Goal: Task Accomplishment & Management: Manage account settings

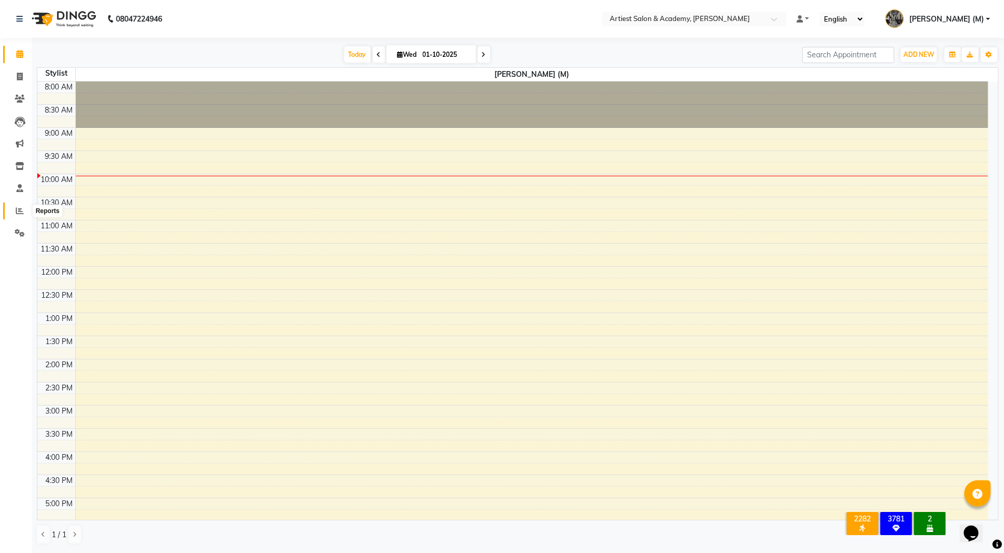
click at [20, 210] on icon at bounding box center [20, 211] width 8 height 8
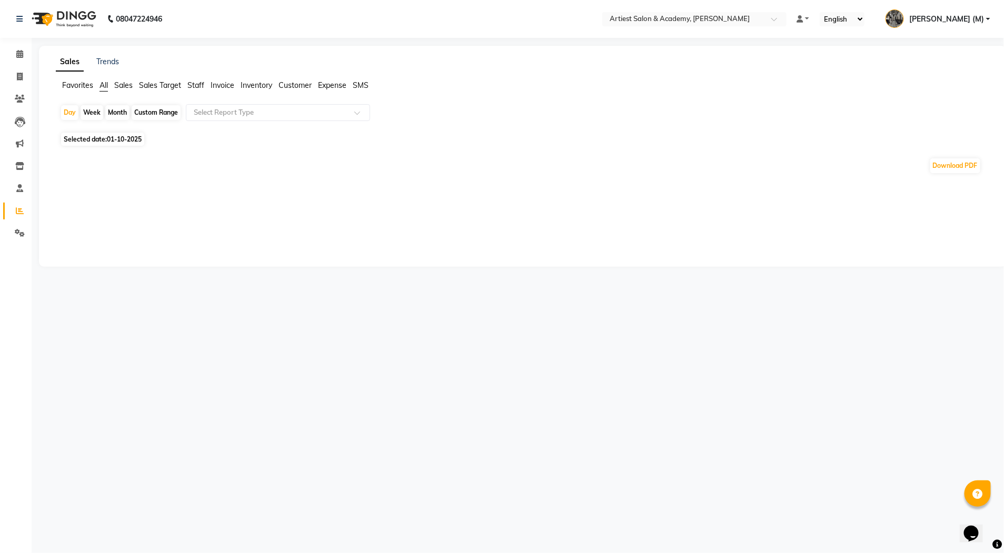
click at [115, 112] on div "Month" at bounding box center [117, 112] width 24 height 15
select select "10"
select select "2025"
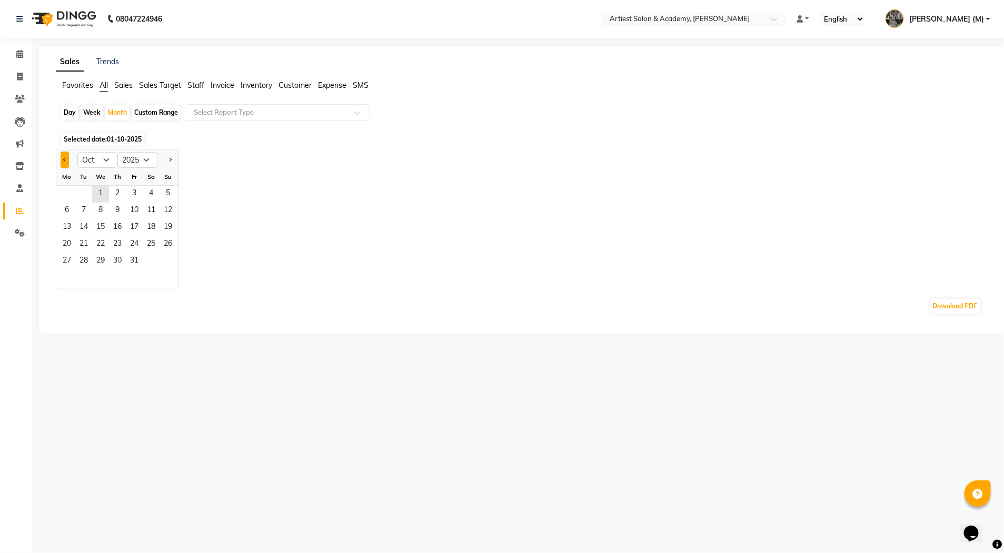
click at [65, 158] on span "Previous month" at bounding box center [65, 159] width 4 height 4
select select "9"
click at [65, 193] on span "1" at bounding box center [66, 194] width 17 height 17
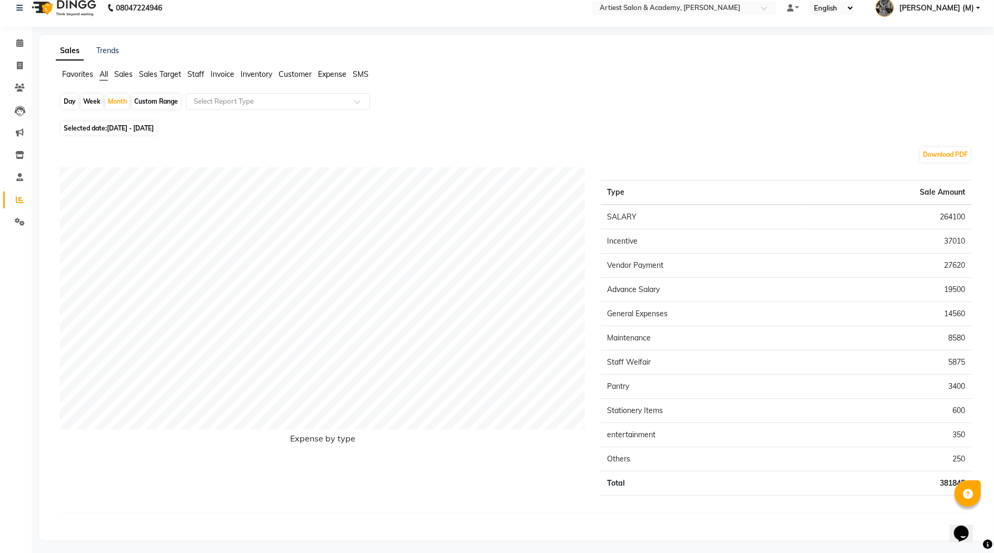
scroll to position [14, 0]
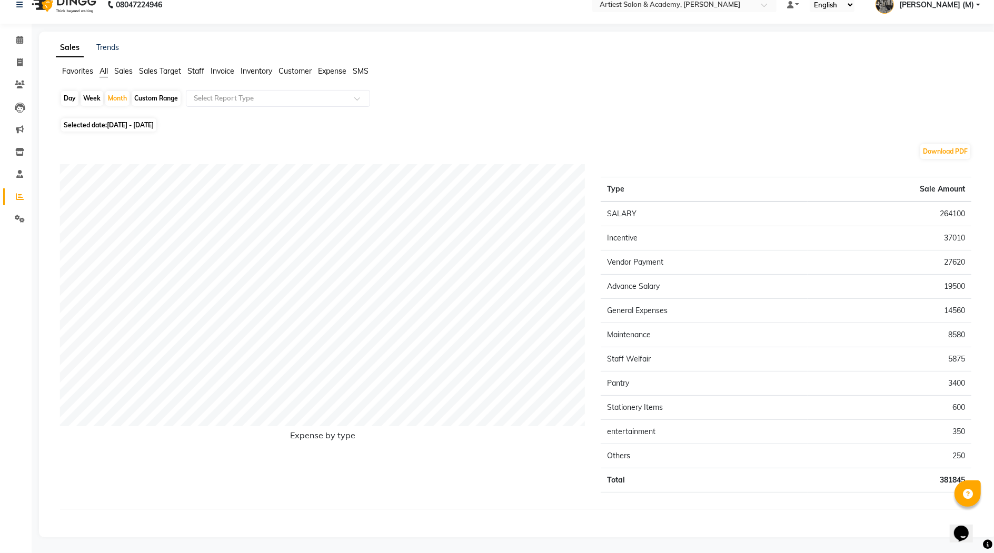
click at [105, 72] on span "All" at bounding box center [103, 70] width 8 height 9
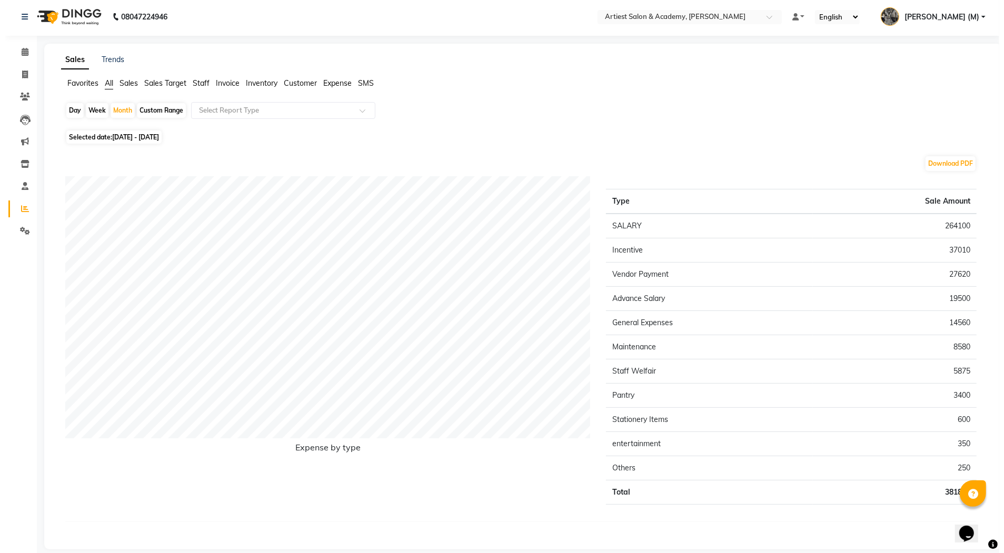
scroll to position [0, 0]
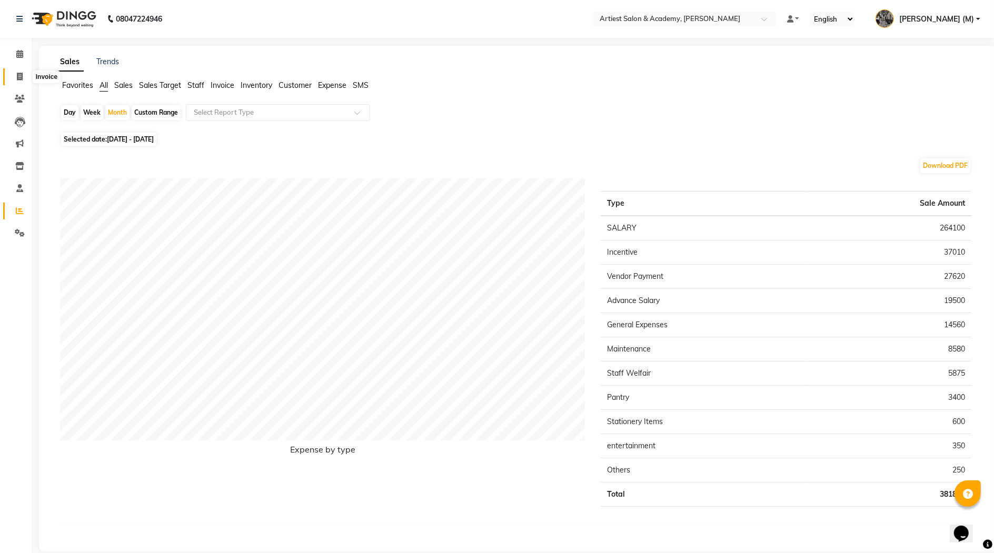
click at [21, 74] on icon at bounding box center [20, 77] width 6 height 8
select select "service"
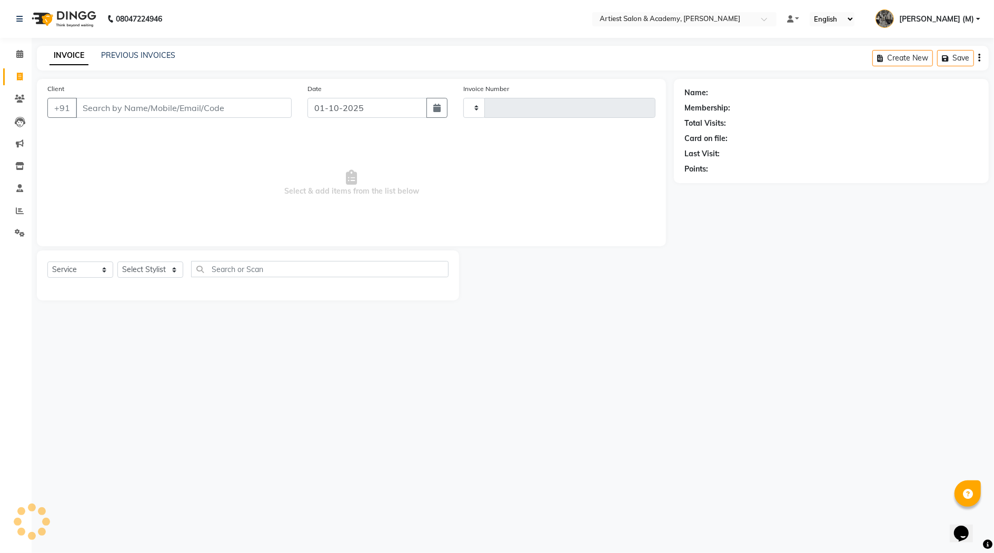
type input "3977"
select select "5123"
click at [129, 56] on link "PREVIOUS INVOICES" at bounding box center [138, 55] width 74 height 9
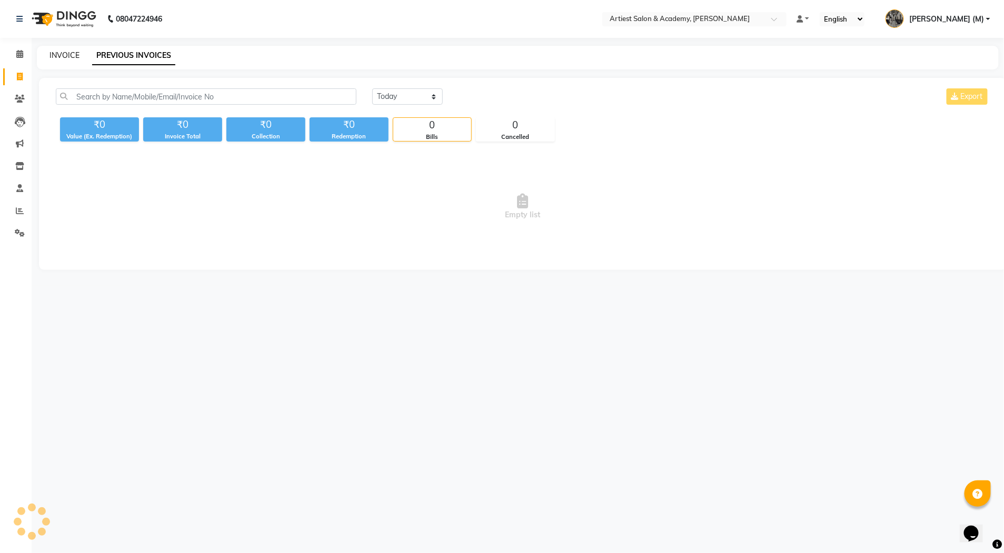
click at [69, 53] on link "INVOICE" at bounding box center [64, 55] width 30 height 9
select select "5123"
select select "service"
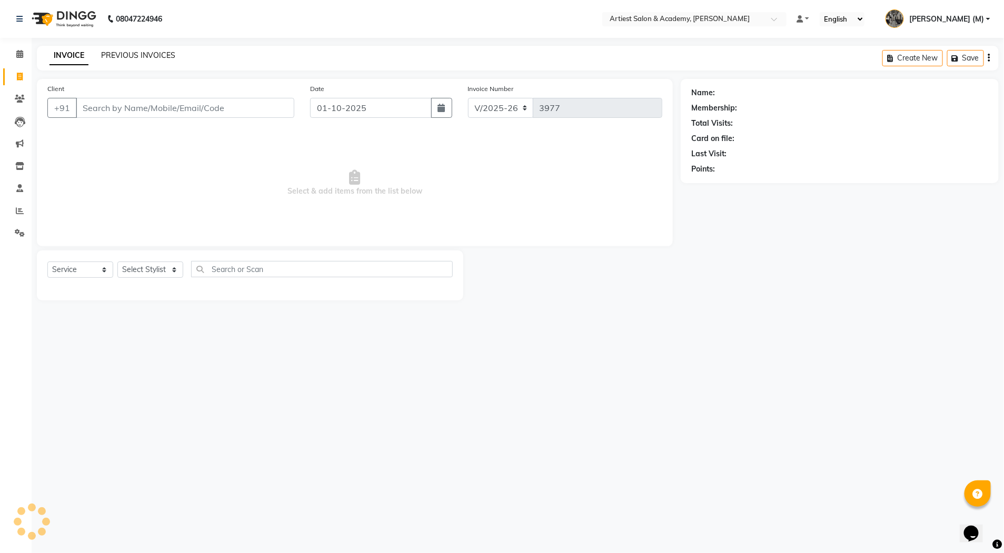
click at [134, 58] on link "PREVIOUS INVOICES" at bounding box center [138, 55] width 74 height 9
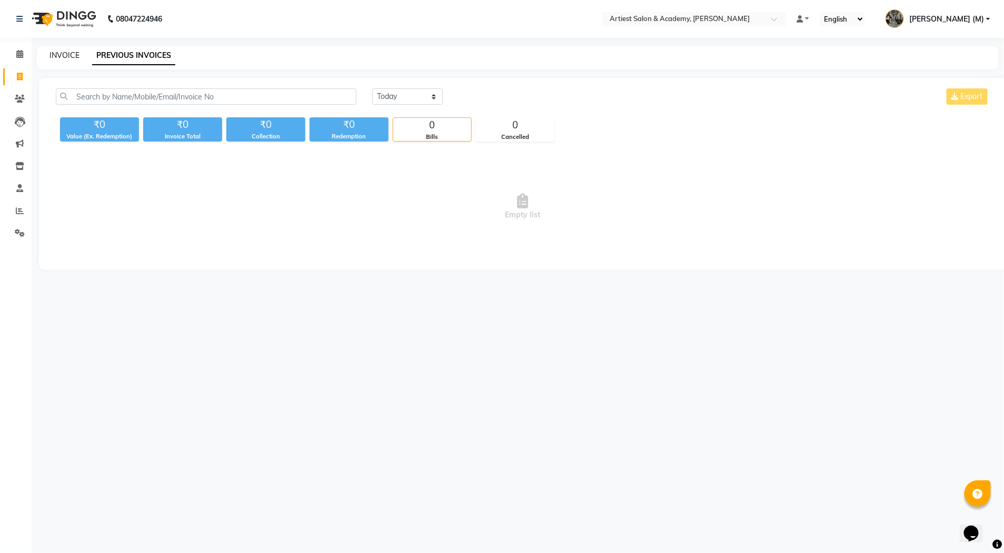
click at [65, 55] on link "INVOICE" at bounding box center [64, 55] width 30 height 9
select select "5123"
select select "service"
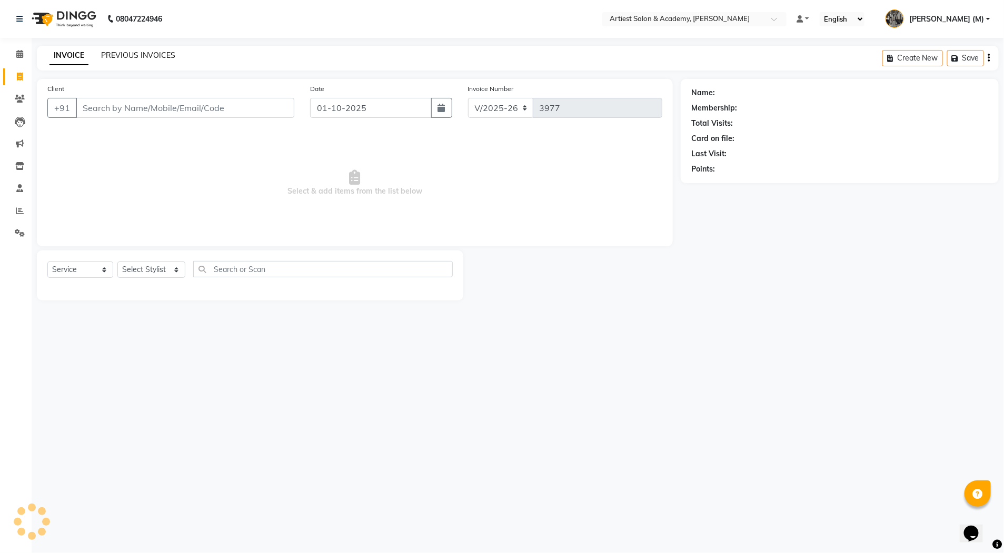
click at [128, 56] on link "PREVIOUS INVOICES" at bounding box center [138, 55] width 74 height 9
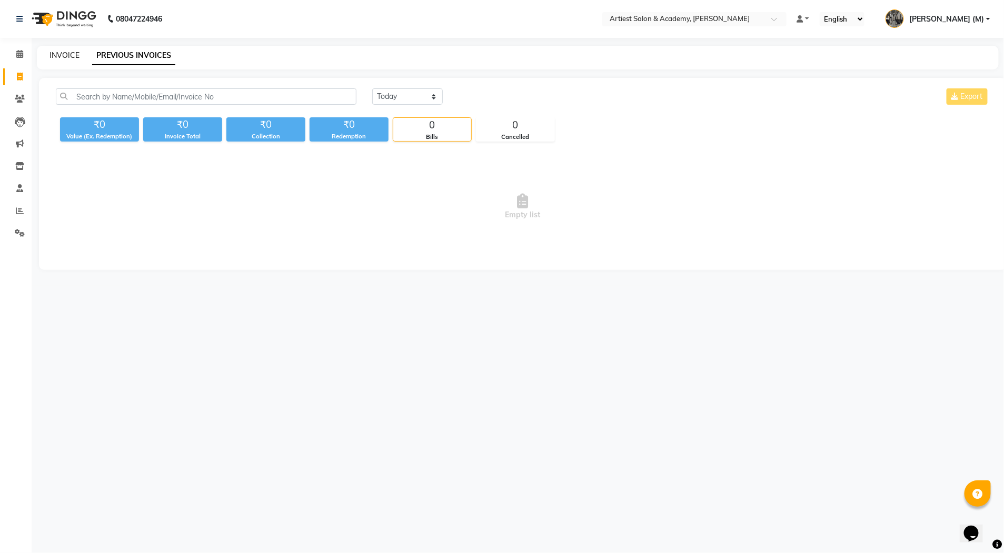
click at [64, 55] on link "INVOICE" at bounding box center [64, 55] width 30 height 9
select select "5123"
select select "service"
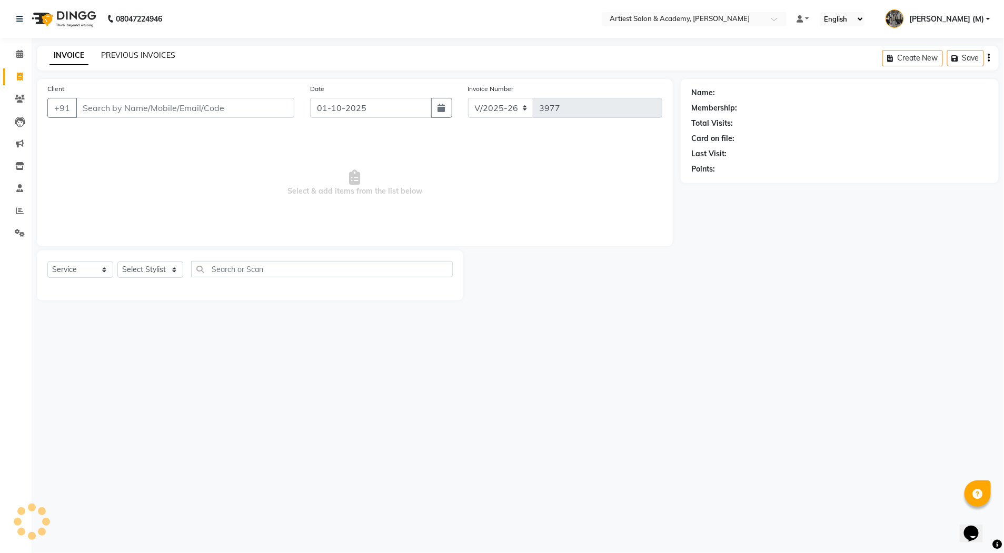
click at [121, 53] on link "PREVIOUS INVOICES" at bounding box center [138, 55] width 74 height 9
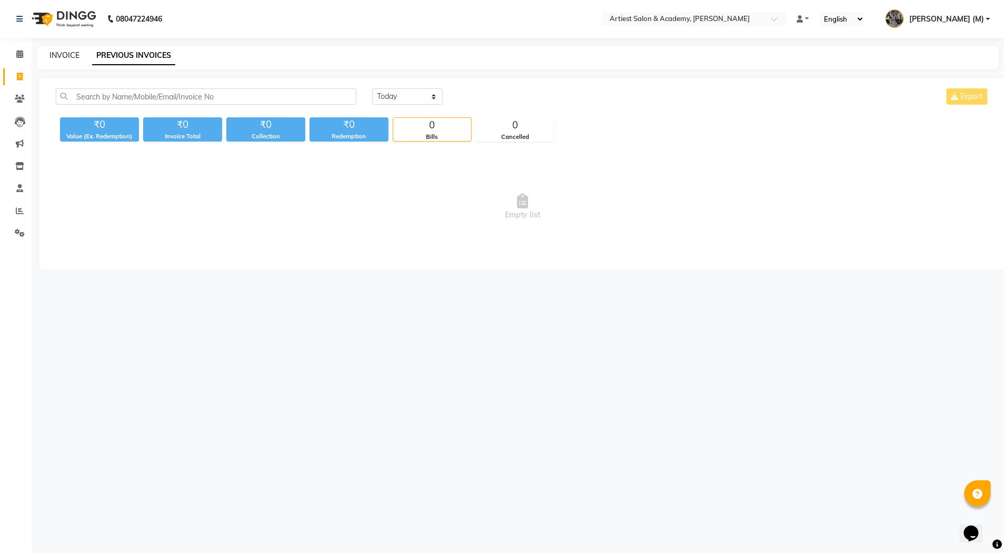
click at [62, 55] on link "INVOICE" at bounding box center [64, 55] width 30 height 9
select select "5123"
select select "service"
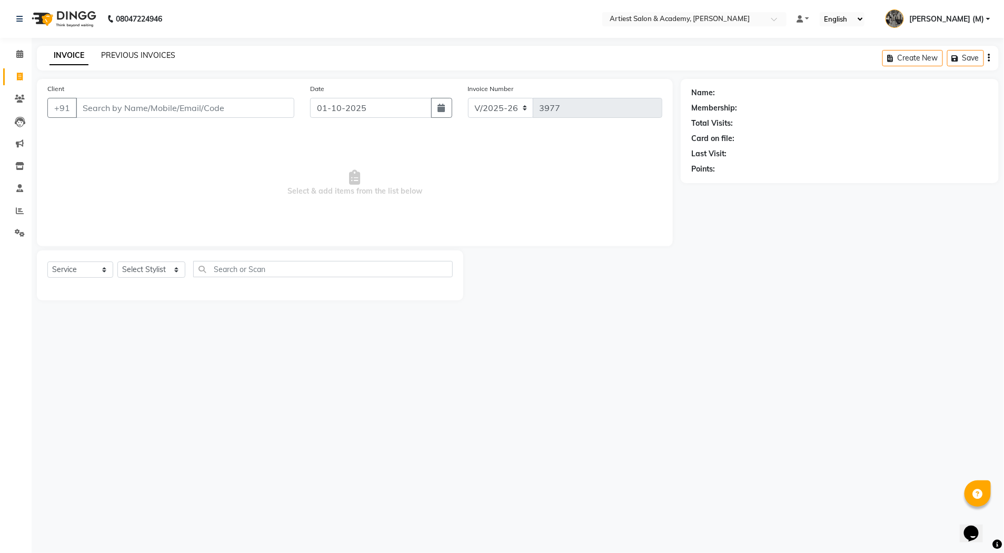
click at [118, 56] on link "PREVIOUS INVOICES" at bounding box center [138, 55] width 74 height 9
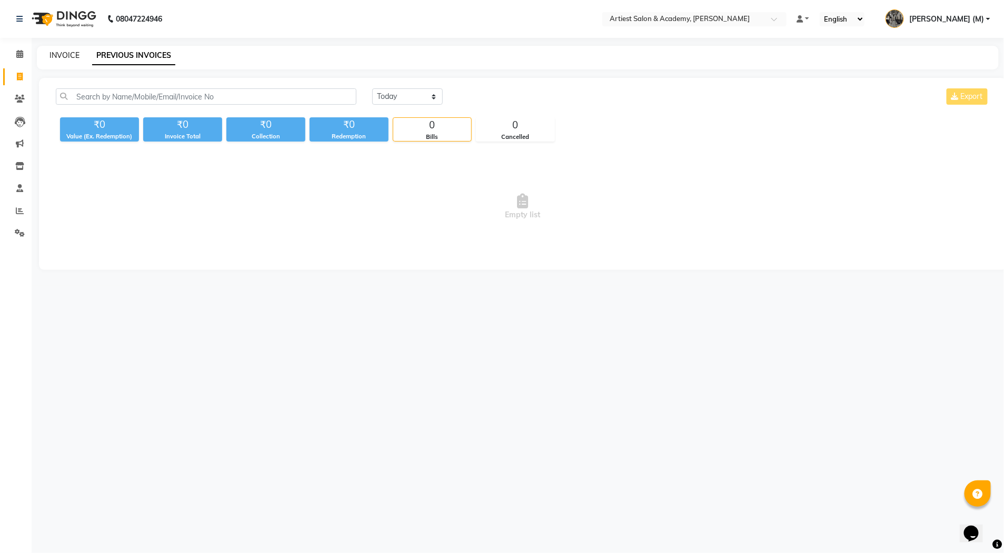
click at [62, 57] on link "INVOICE" at bounding box center [64, 55] width 30 height 9
select select "service"
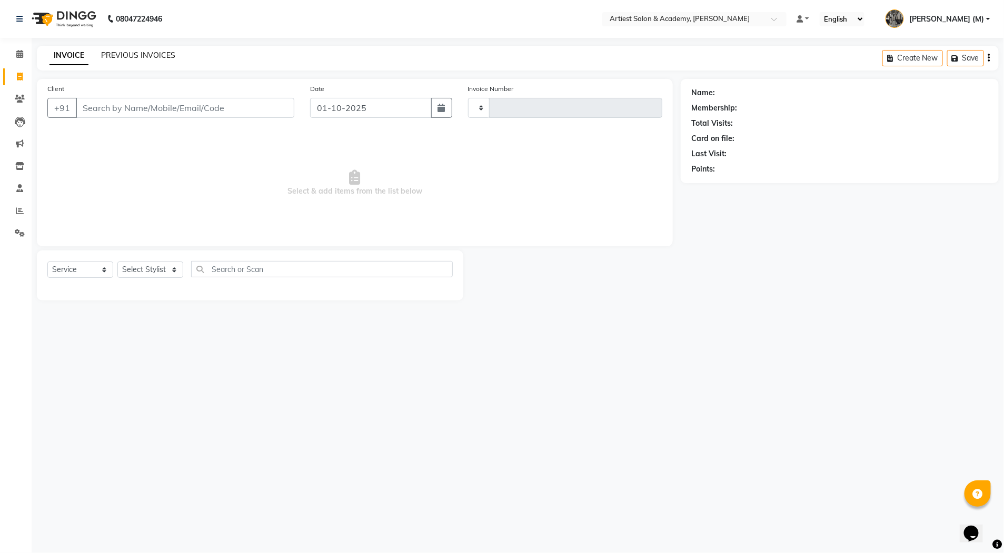
type input "3977"
select select "5123"
click at [109, 55] on link "PREVIOUS INVOICES" at bounding box center [138, 55] width 74 height 9
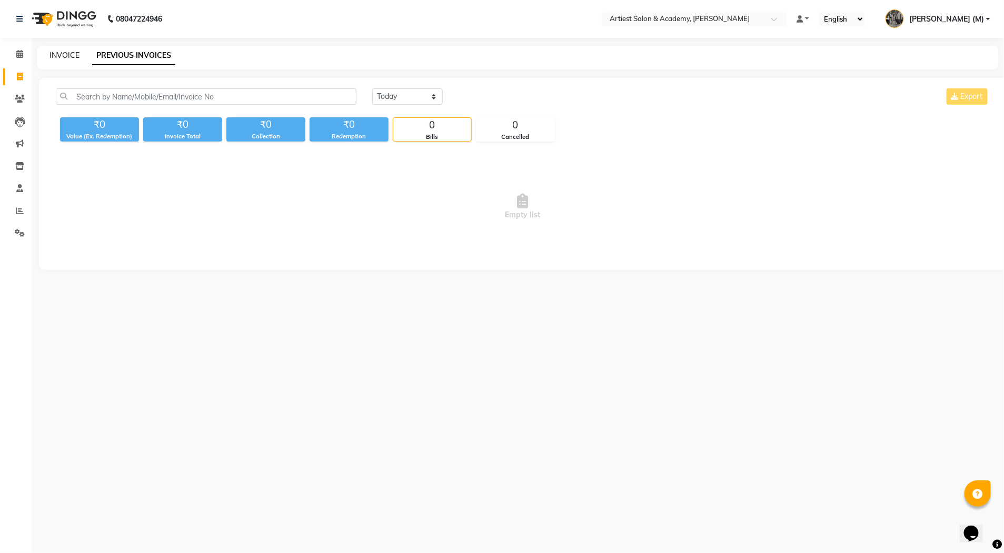
click at [68, 54] on link "INVOICE" at bounding box center [64, 55] width 30 height 9
select select "service"
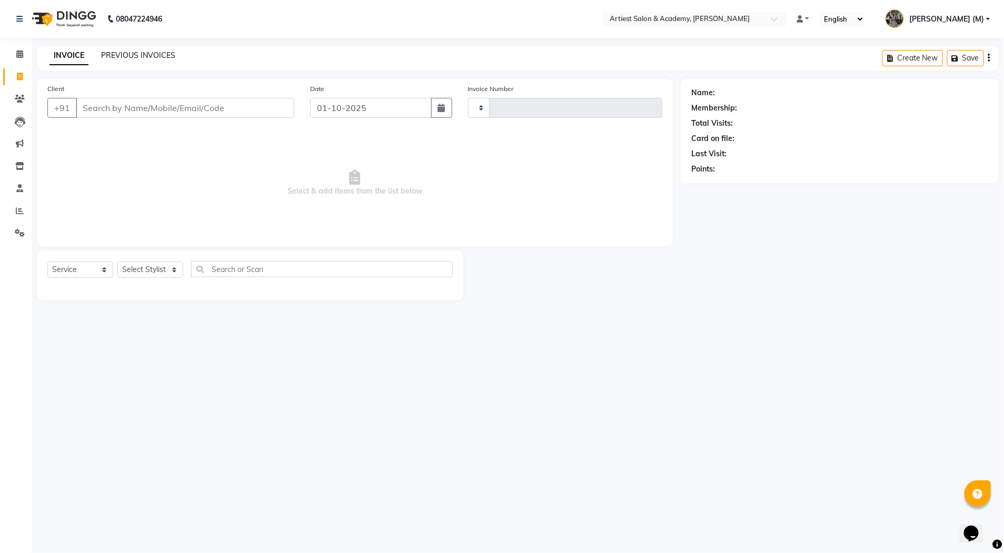
type input "3977"
select select "5123"
click at [129, 56] on link "PREVIOUS INVOICES" at bounding box center [138, 55] width 74 height 9
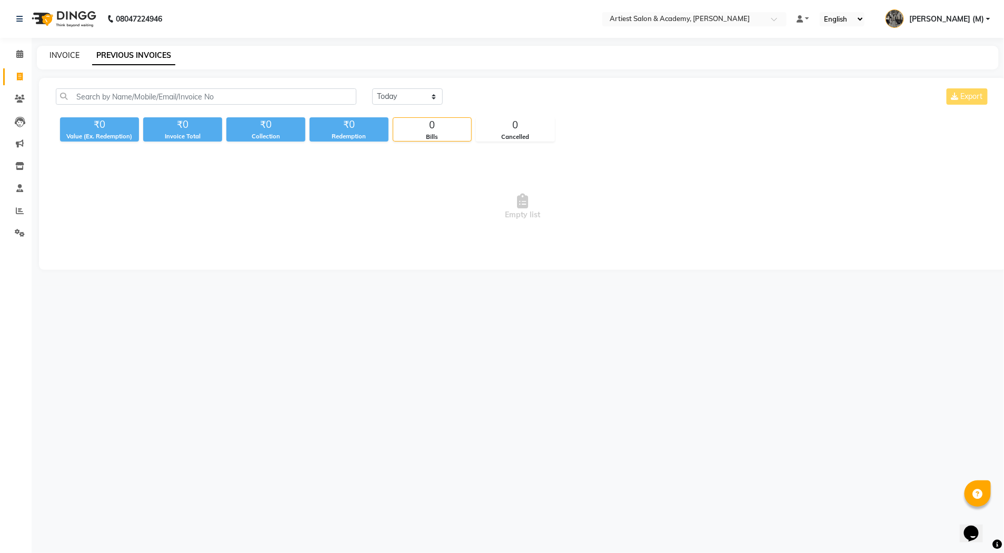
click at [68, 54] on link "INVOICE" at bounding box center [64, 55] width 30 height 9
select select "5123"
select select "service"
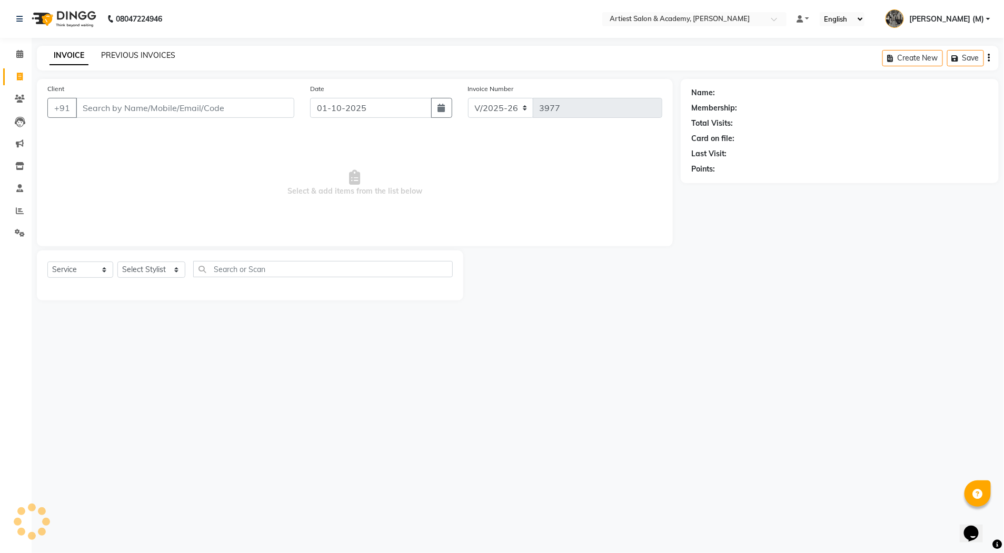
click at [127, 56] on link "PREVIOUS INVOICES" at bounding box center [138, 55] width 74 height 9
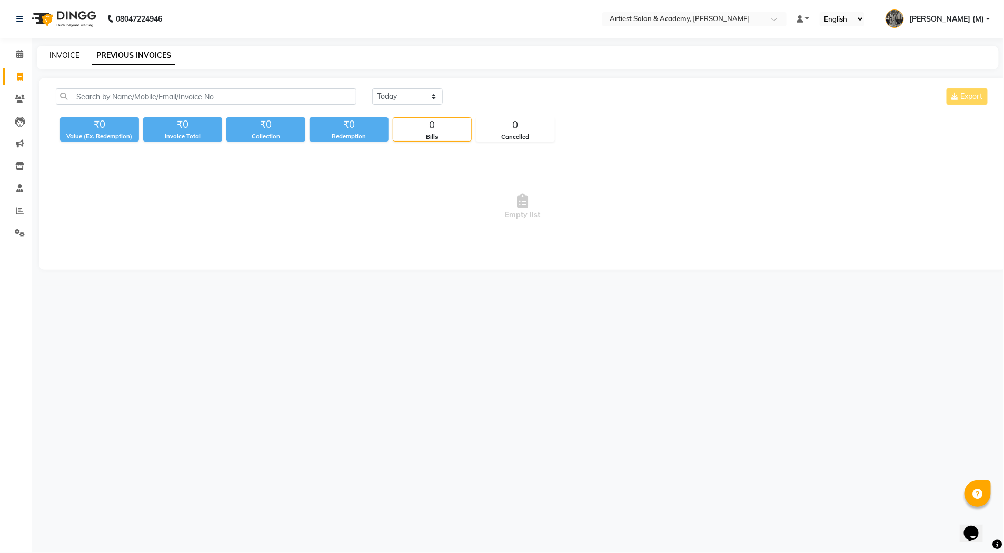
click at [67, 54] on link "INVOICE" at bounding box center [64, 55] width 30 height 9
select select "5123"
select select "service"
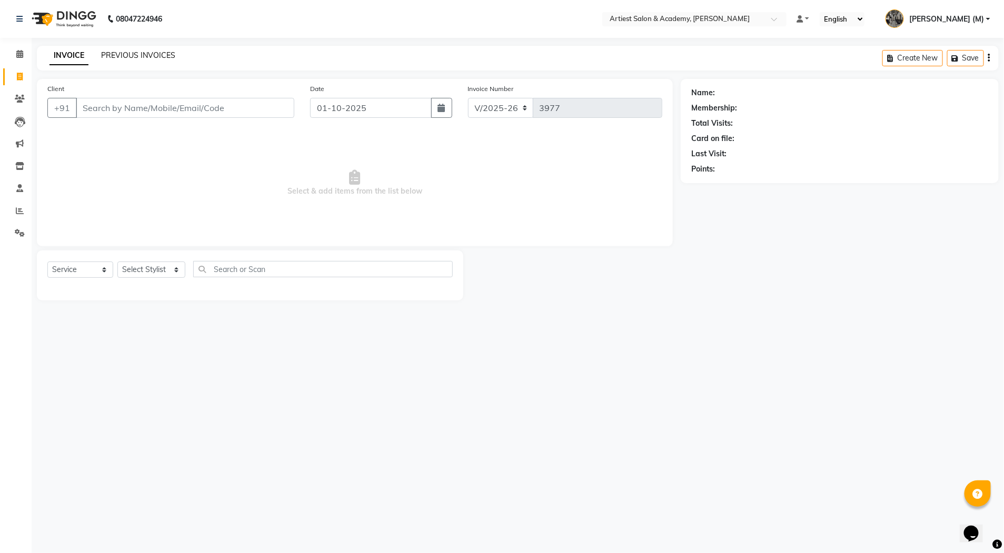
click at [143, 56] on link "PREVIOUS INVOICES" at bounding box center [138, 55] width 74 height 9
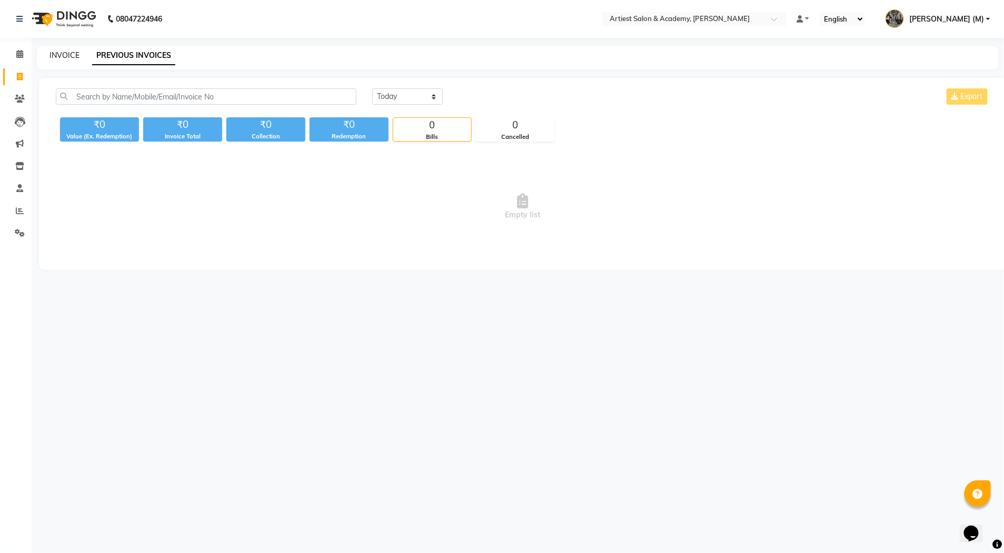
click at [62, 55] on link "INVOICE" at bounding box center [64, 55] width 30 height 9
select select "service"
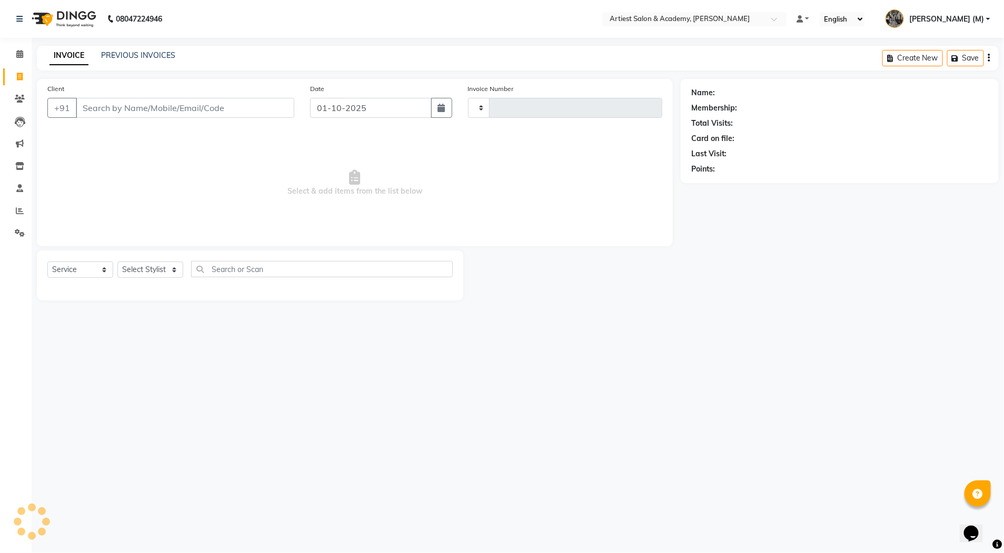
type input "3977"
select select "5123"
click at [126, 55] on link "PREVIOUS INVOICES" at bounding box center [138, 55] width 74 height 9
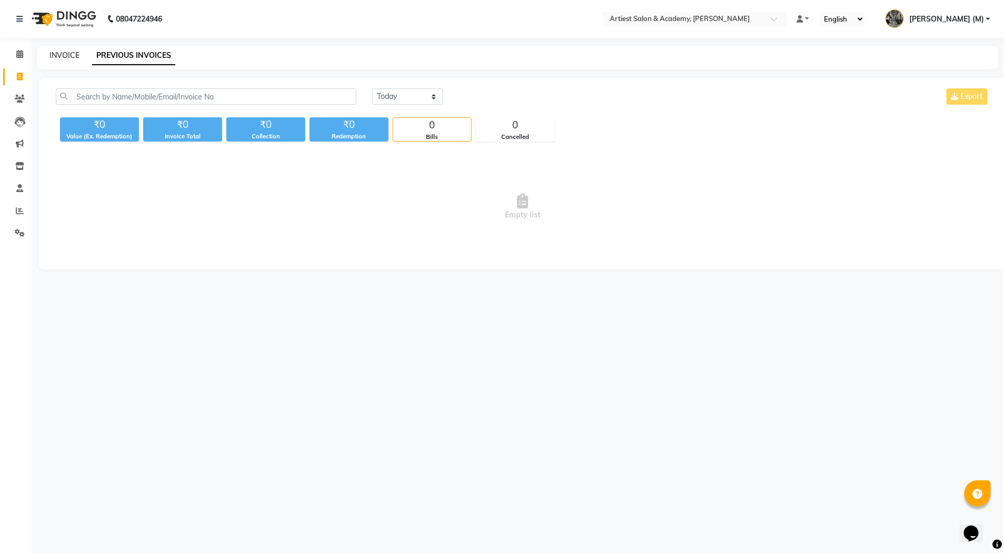
click at [68, 56] on link "INVOICE" at bounding box center [64, 55] width 30 height 9
select select "5123"
select select "service"
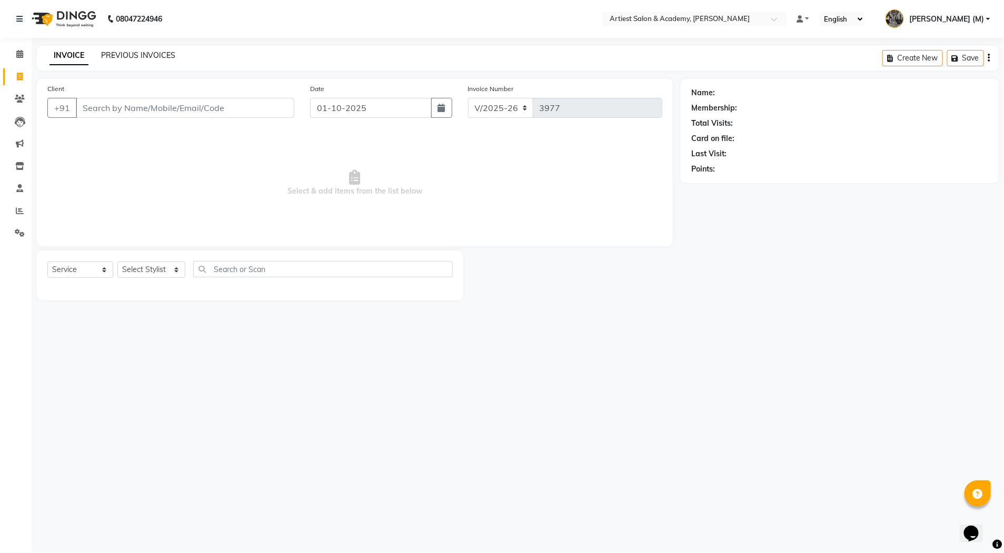
click at [119, 55] on link "PREVIOUS INVOICES" at bounding box center [138, 55] width 74 height 9
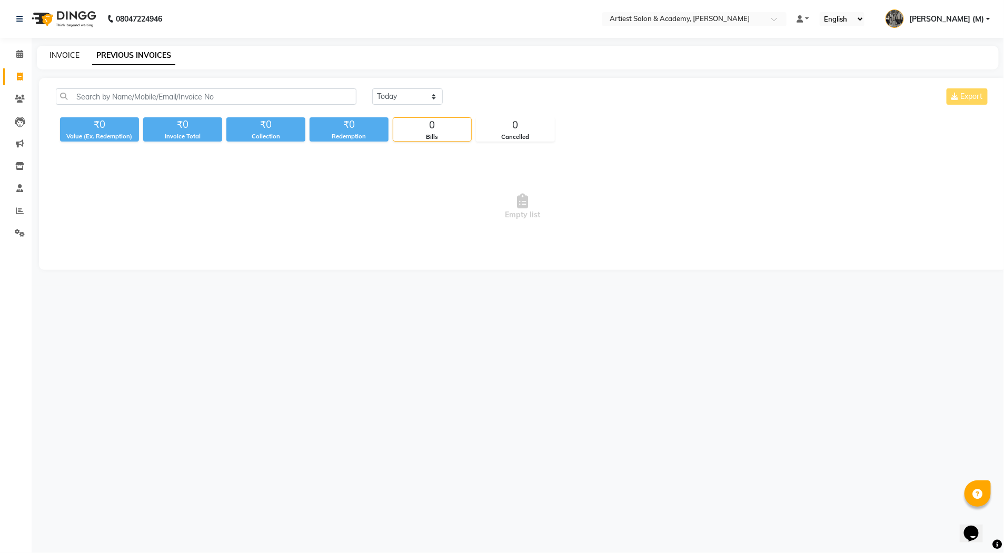
click at [66, 54] on link "INVOICE" at bounding box center [64, 55] width 30 height 9
select select "service"
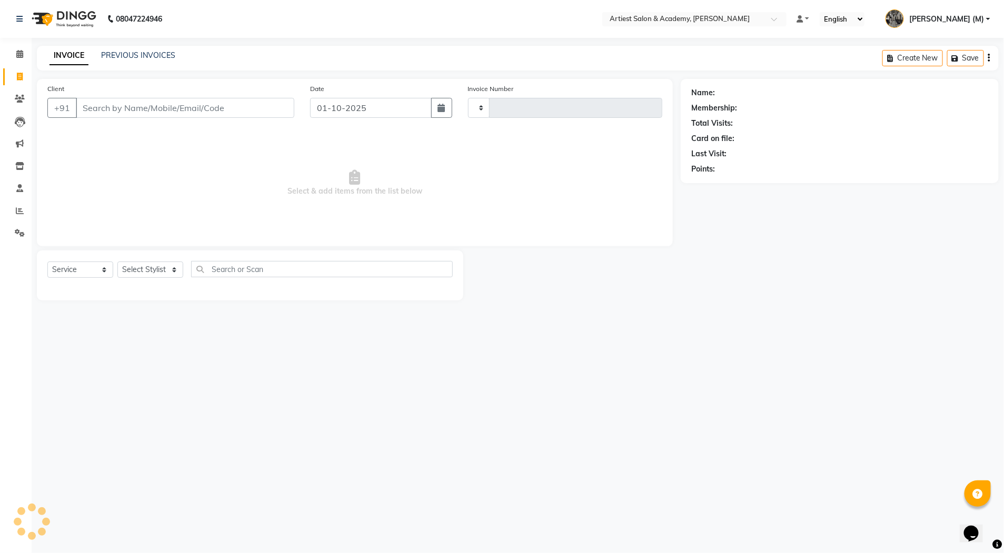
type input "3977"
select select "5123"
click at [118, 55] on link "PREVIOUS INVOICES" at bounding box center [138, 55] width 74 height 9
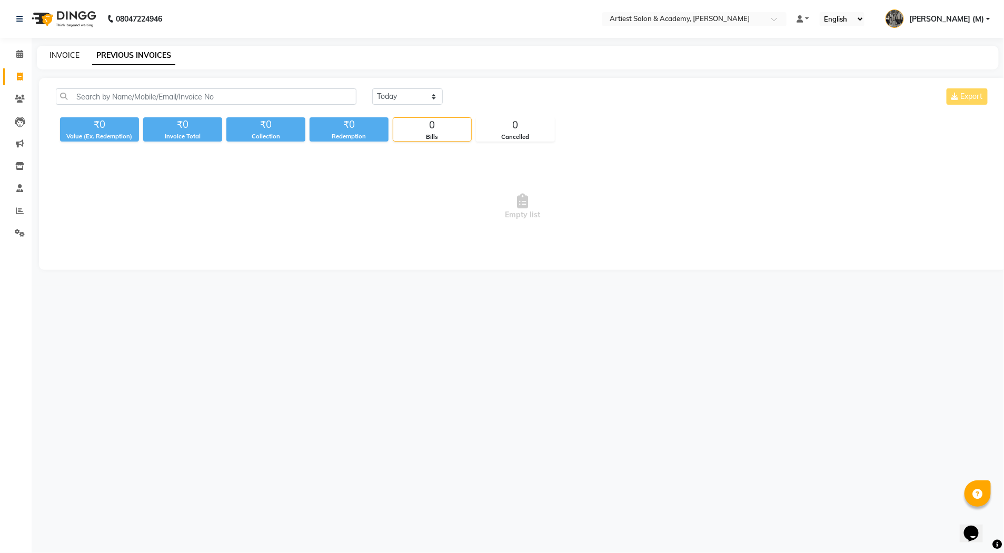
click at [63, 55] on link "INVOICE" at bounding box center [64, 55] width 30 height 9
select select "5123"
select select "service"
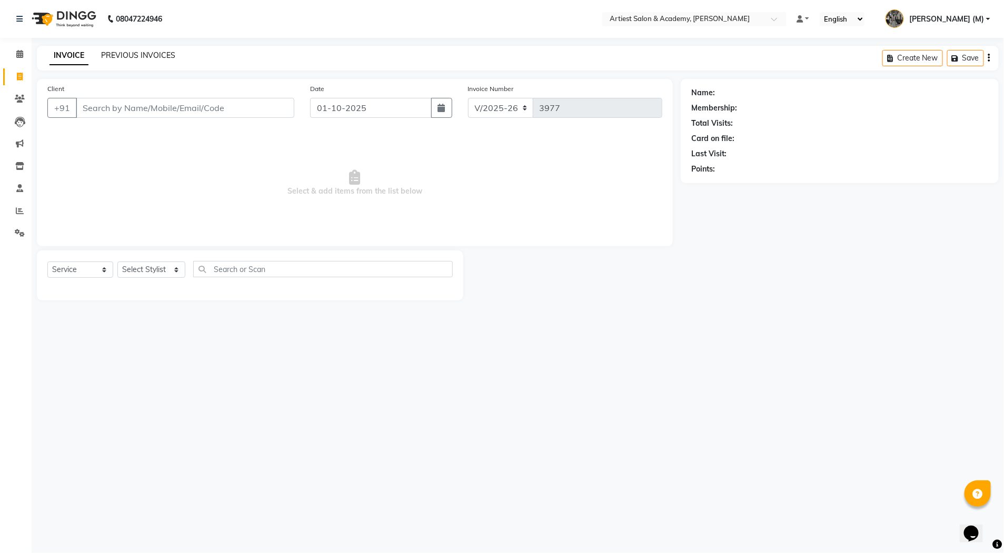
click at [141, 54] on link "PREVIOUS INVOICES" at bounding box center [138, 55] width 74 height 9
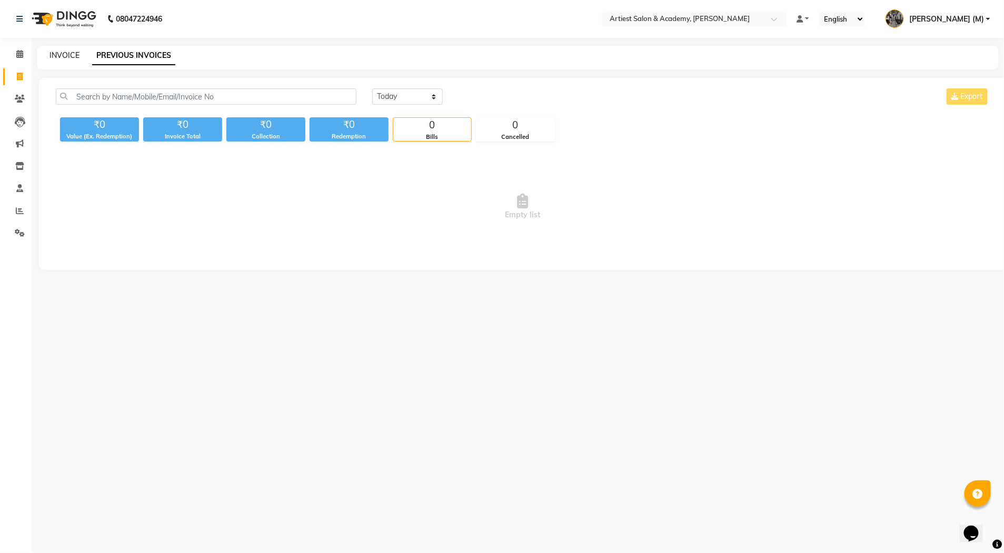
click at [66, 56] on link "INVOICE" at bounding box center [64, 55] width 30 height 9
select select "service"
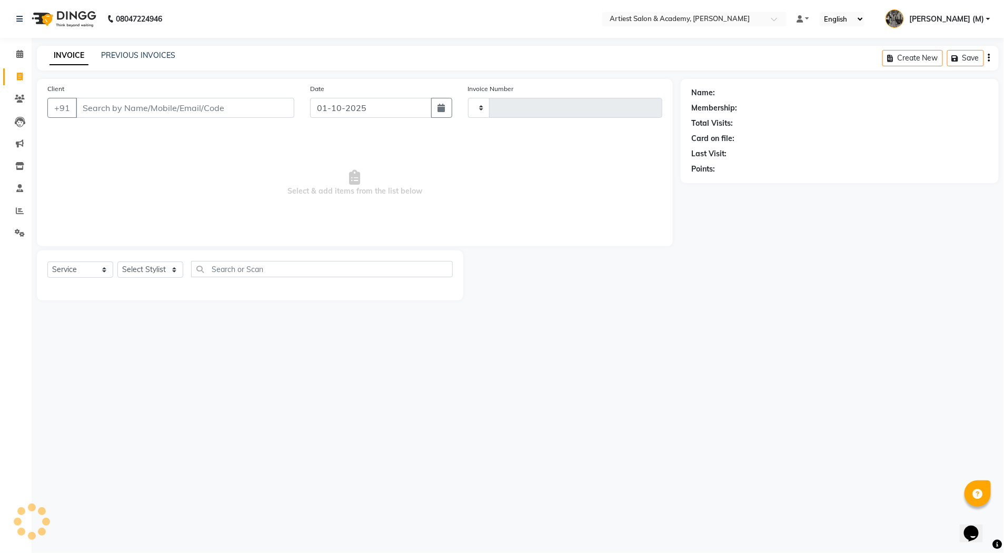
type input "3977"
select select "5123"
click at [114, 53] on link "PREVIOUS INVOICES" at bounding box center [138, 55] width 74 height 9
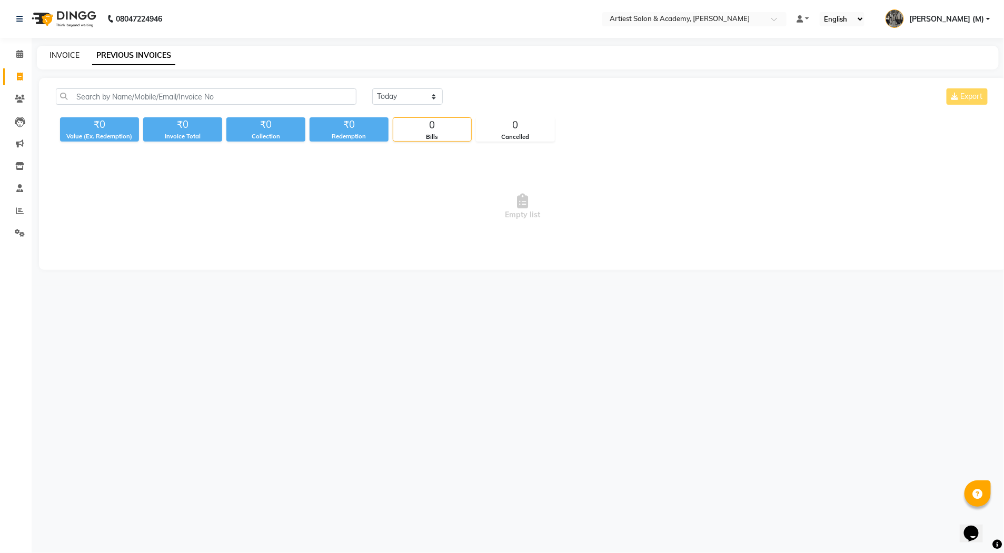
click at [69, 53] on link "INVOICE" at bounding box center [64, 55] width 30 height 9
select select "5123"
select select "service"
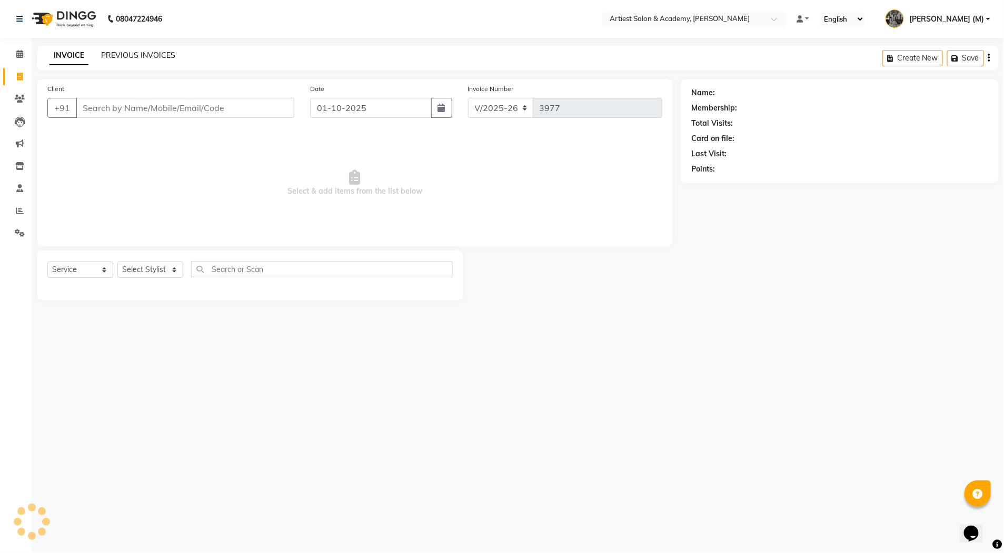
click at [122, 54] on link "PREVIOUS INVOICES" at bounding box center [138, 55] width 74 height 9
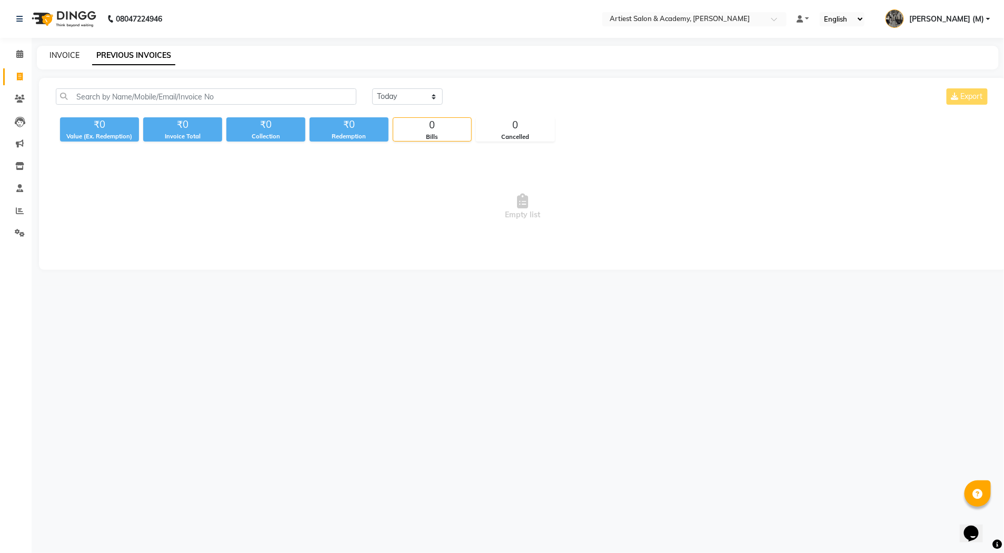
click at [66, 54] on link "INVOICE" at bounding box center [64, 55] width 30 height 9
select select "service"
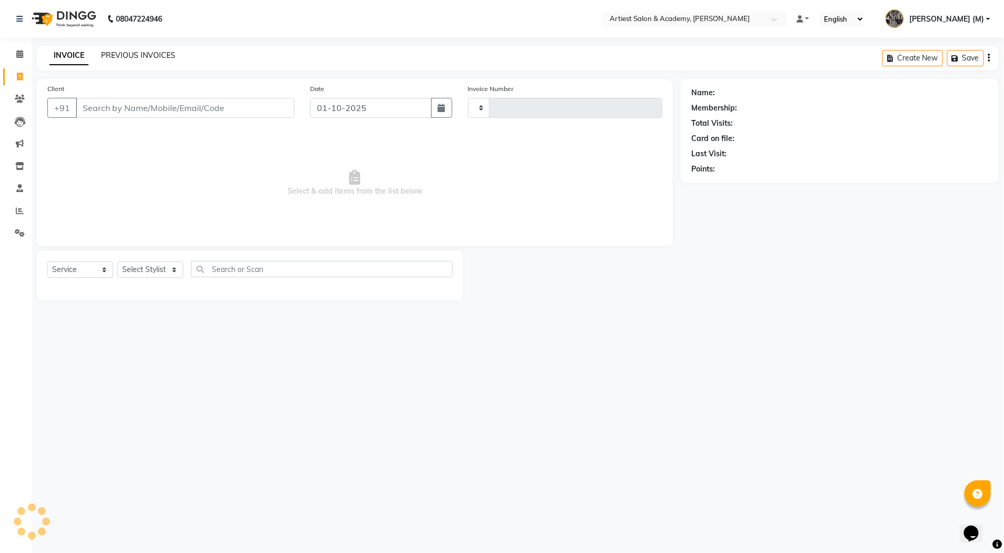
type input "3977"
select select "5123"
click at [133, 56] on link "PREVIOUS INVOICES" at bounding box center [138, 55] width 74 height 9
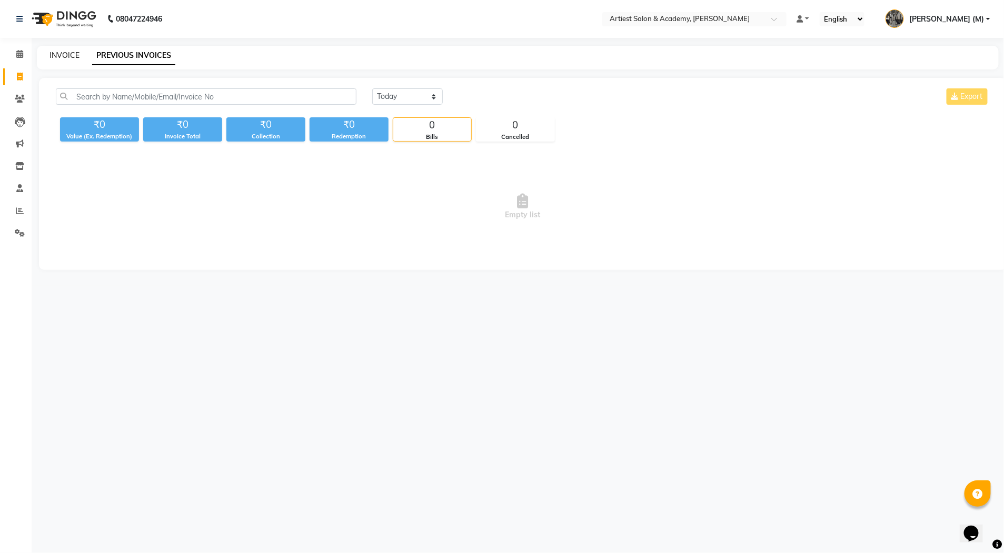
click at [69, 54] on link "INVOICE" at bounding box center [64, 55] width 30 height 9
select select "service"
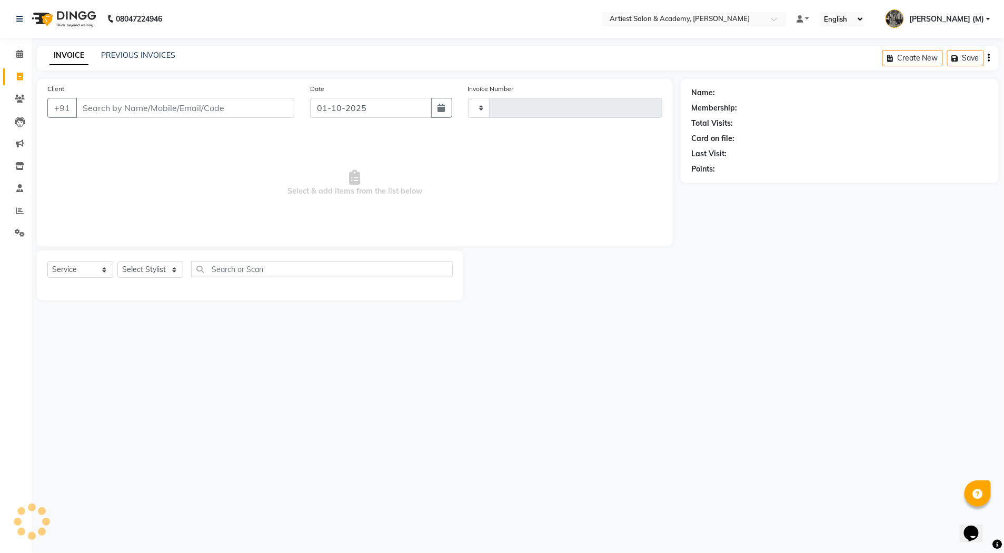
type input "3977"
select select "5123"
click at [137, 52] on link "PREVIOUS INVOICES" at bounding box center [138, 55] width 74 height 9
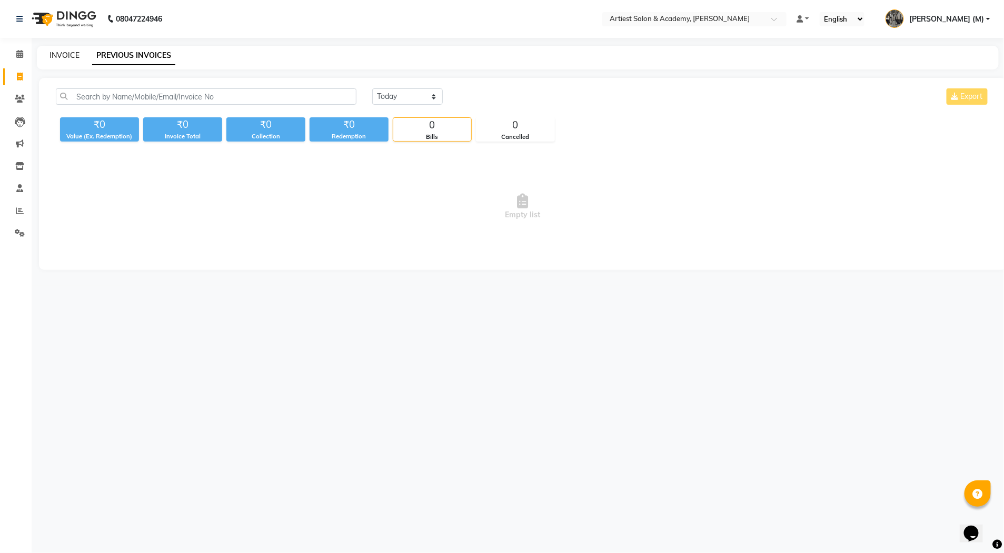
click at [67, 51] on link "INVOICE" at bounding box center [64, 55] width 30 height 9
select select "service"
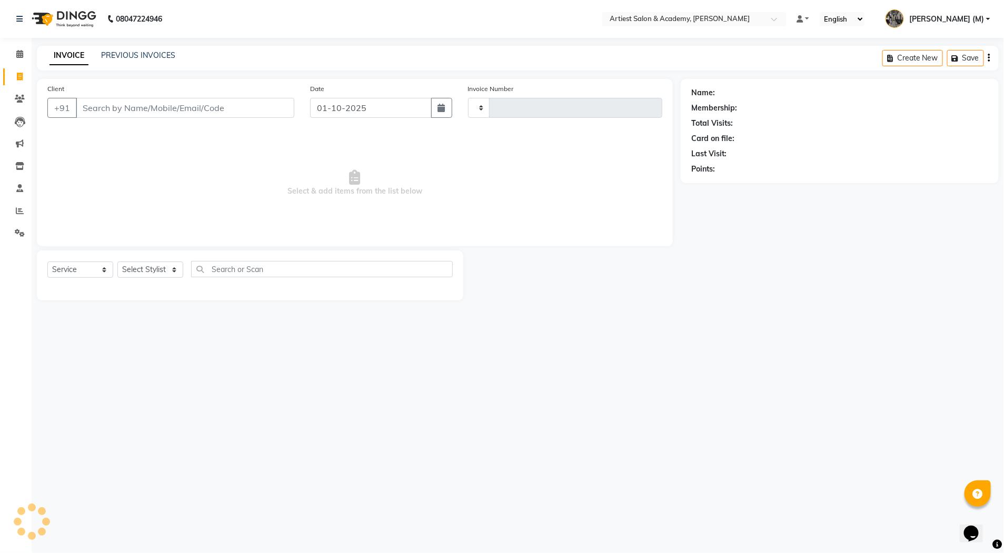
type input "3977"
select select "5123"
click at [138, 53] on link "PREVIOUS INVOICES" at bounding box center [138, 55] width 74 height 9
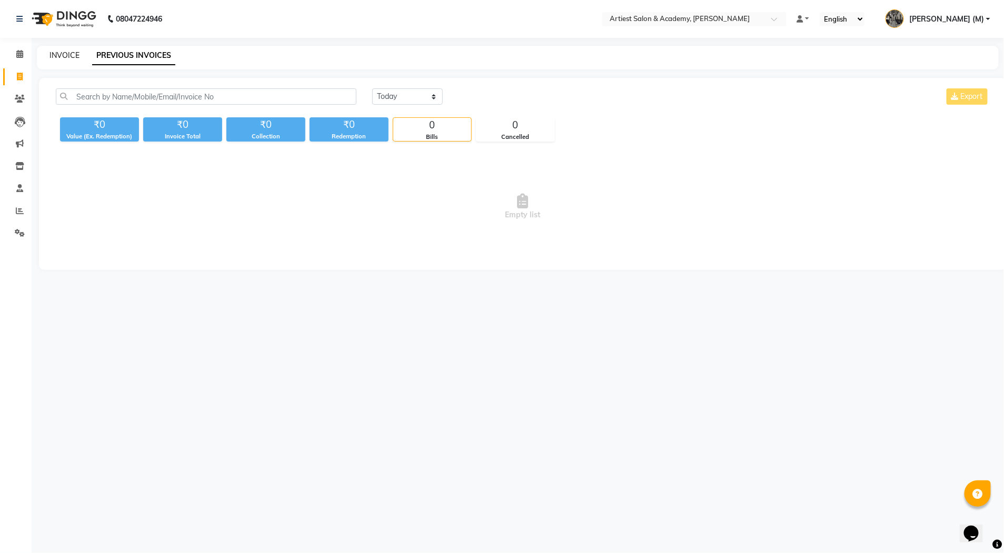
click at [68, 55] on link "INVOICE" at bounding box center [64, 55] width 30 height 9
select select "service"
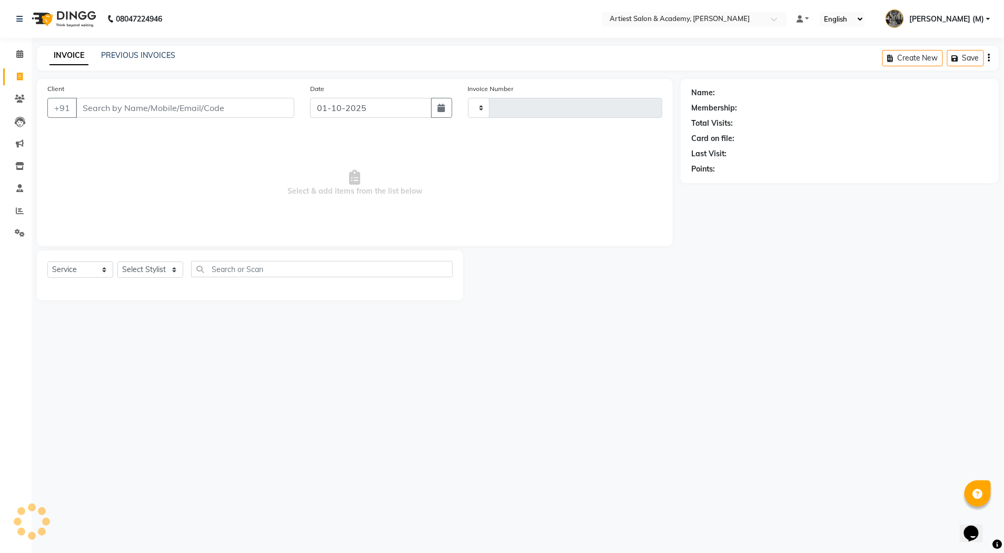
type input "3977"
select select "5123"
click at [136, 59] on link "PREVIOUS INVOICES" at bounding box center [138, 55] width 74 height 9
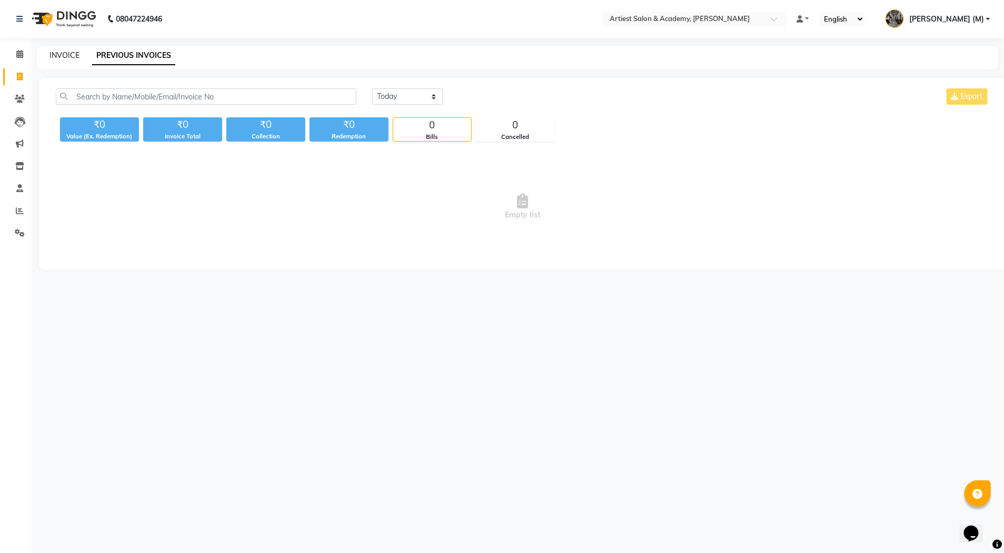
click at [67, 54] on link "INVOICE" at bounding box center [64, 55] width 30 height 9
select select "5123"
select select "service"
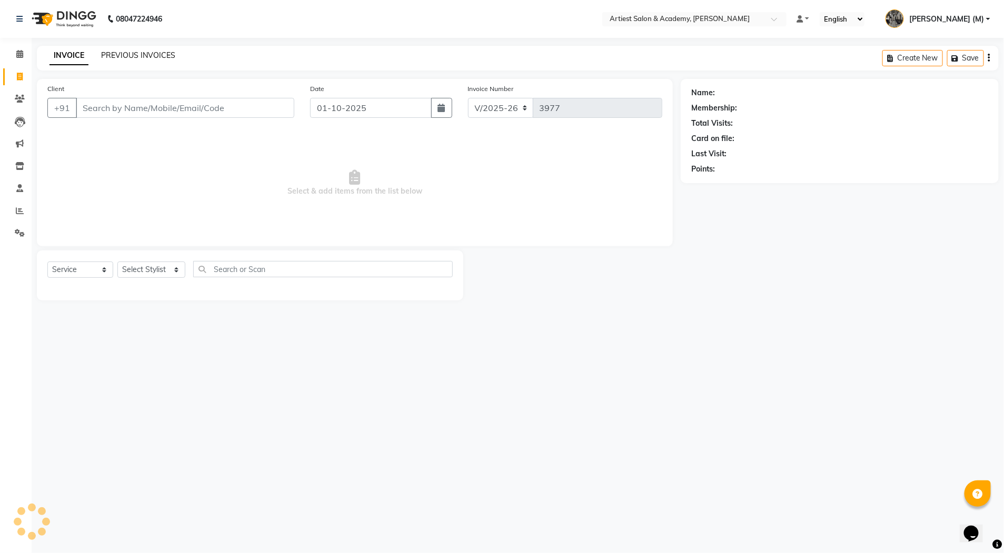
click at [130, 54] on link "PREVIOUS INVOICES" at bounding box center [138, 55] width 74 height 9
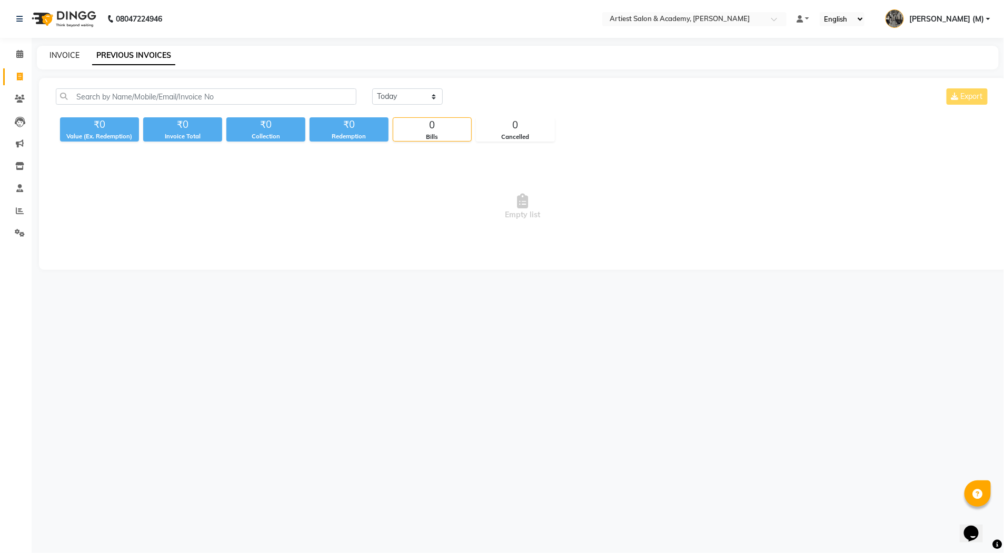
click at [62, 54] on link "INVOICE" at bounding box center [64, 55] width 30 height 9
select select "5123"
select select "service"
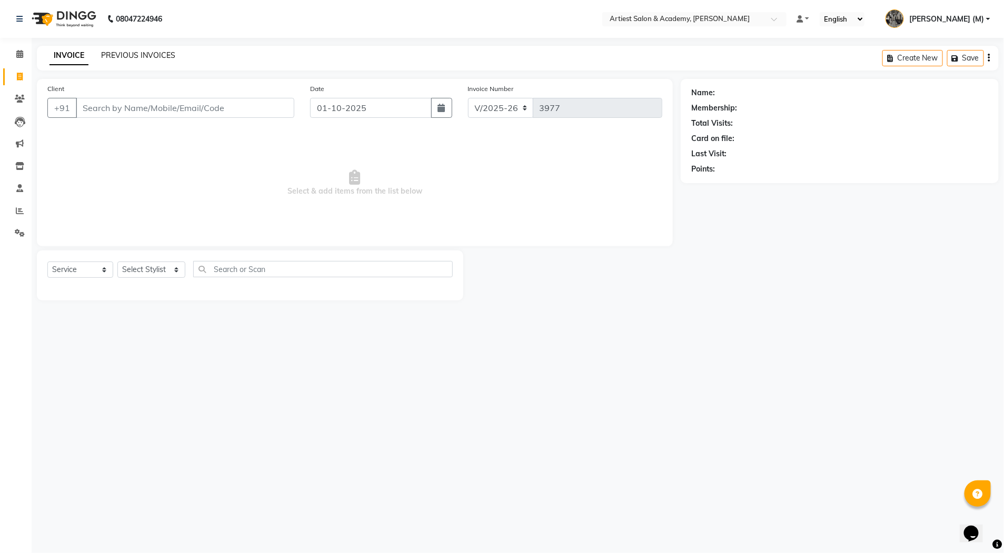
click at [123, 53] on link "PREVIOUS INVOICES" at bounding box center [138, 55] width 74 height 9
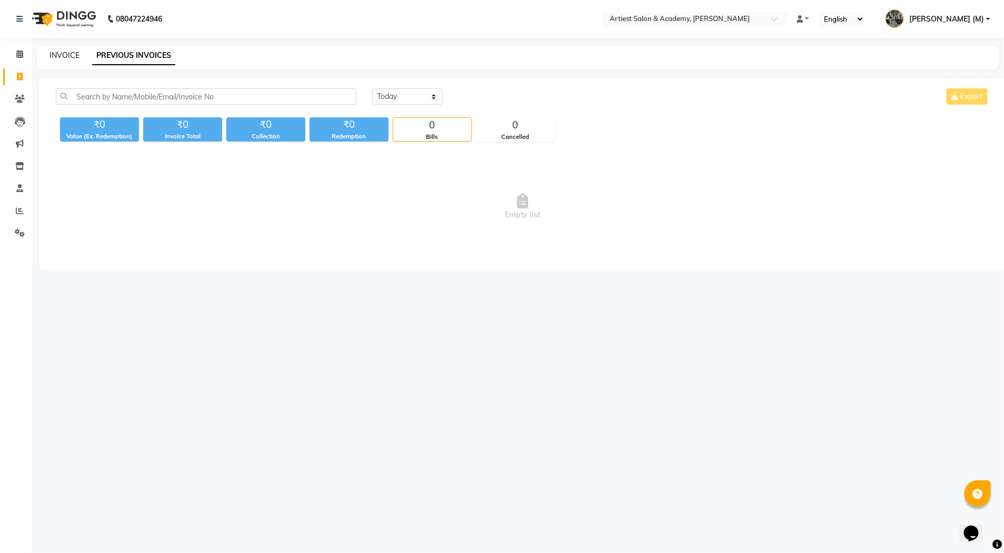
click at [57, 51] on link "INVOICE" at bounding box center [64, 55] width 30 height 9
select select "5123"
select select "service"
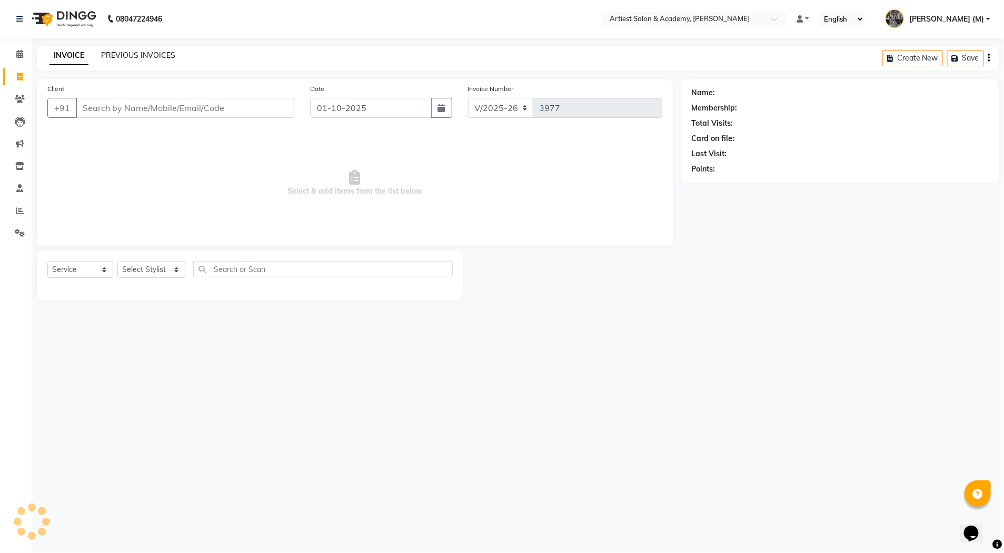
click at [145, 56] on link "PREVIOUS INVOICES" at bounding box center [138, 55] width 74 height 9
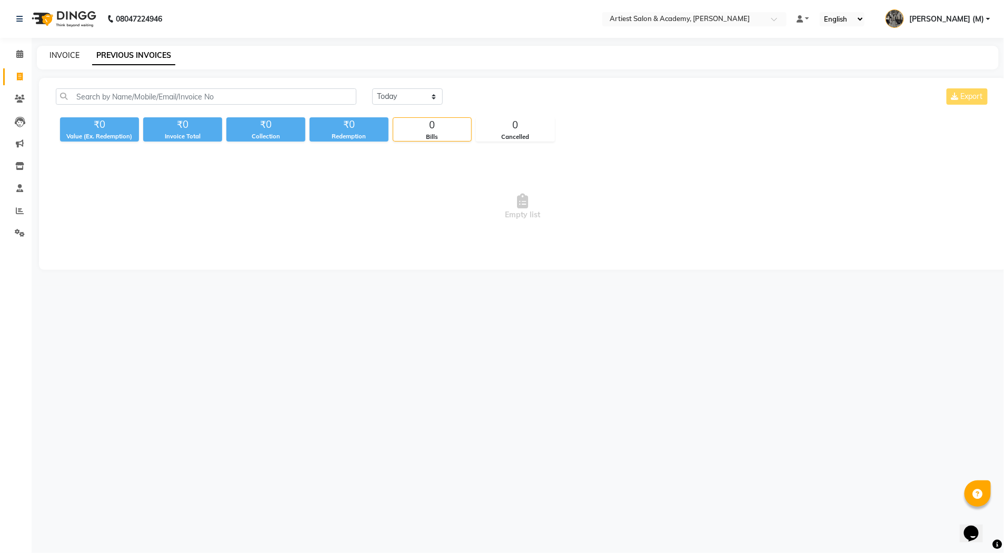
click at [68, 57] on link "INVOICE" at bounding box center [64, 55] width 30 height 9
select select "service"
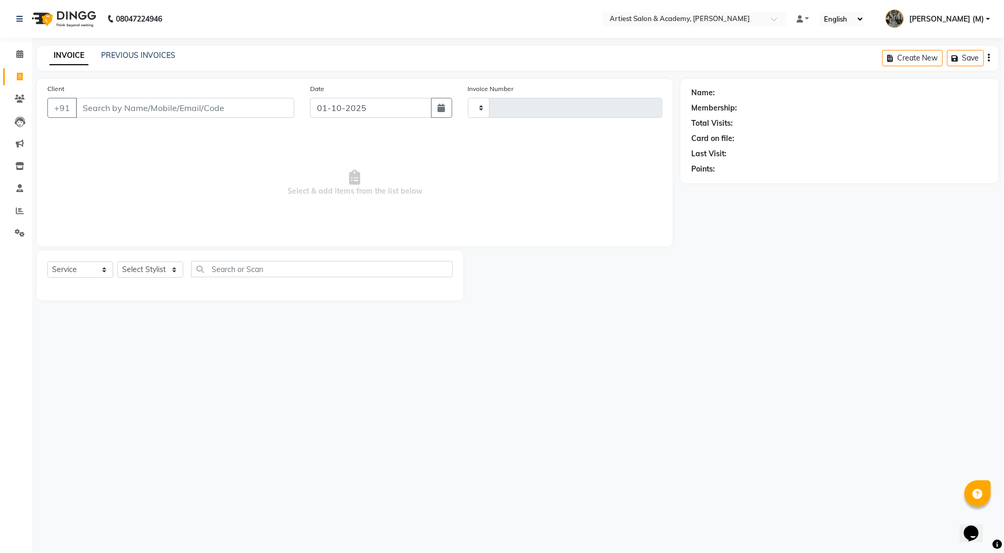
type input "3977"
select select "5123"
click at [131, 54] on link "PREVIOUS INVOICES" at bounding box center [138, 55] width 74 height 9
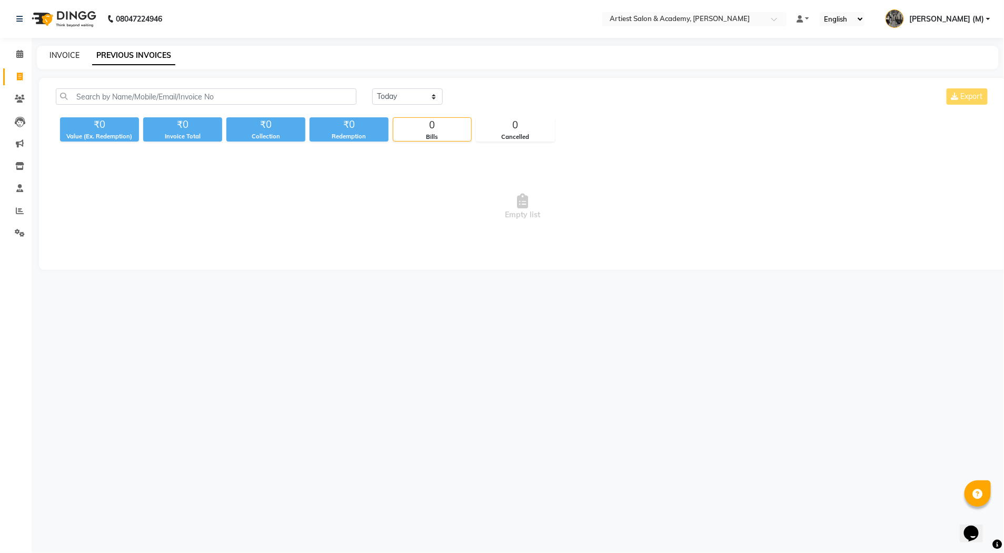
click at [61, 54] on link "INVOICE" at bounding box center [64, 55] width 30 height 9
select select "service"
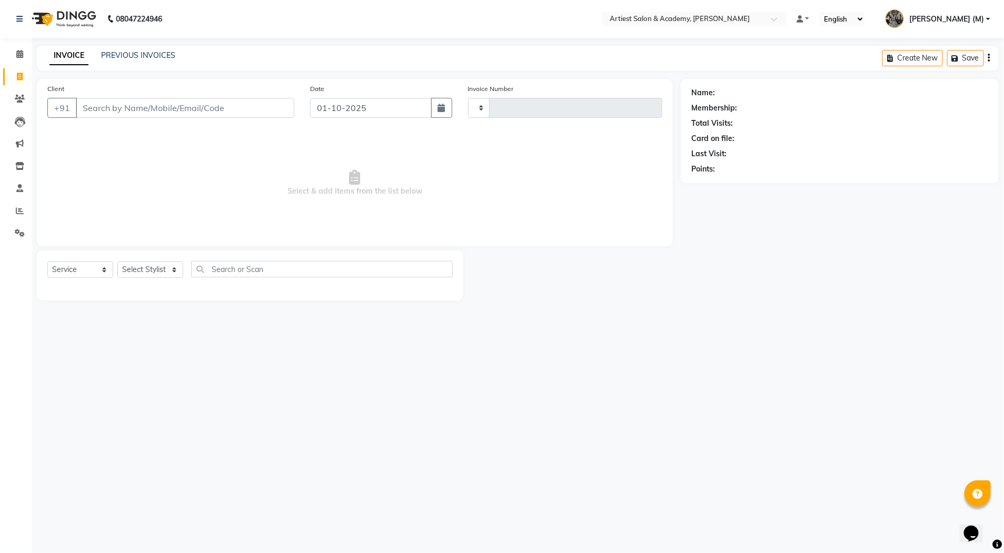
type input "3977"
select select "5123"
click at [121, 55] on link "PREVIOUS INVOICES" at bounding box center [138, 55] width 74 height 9
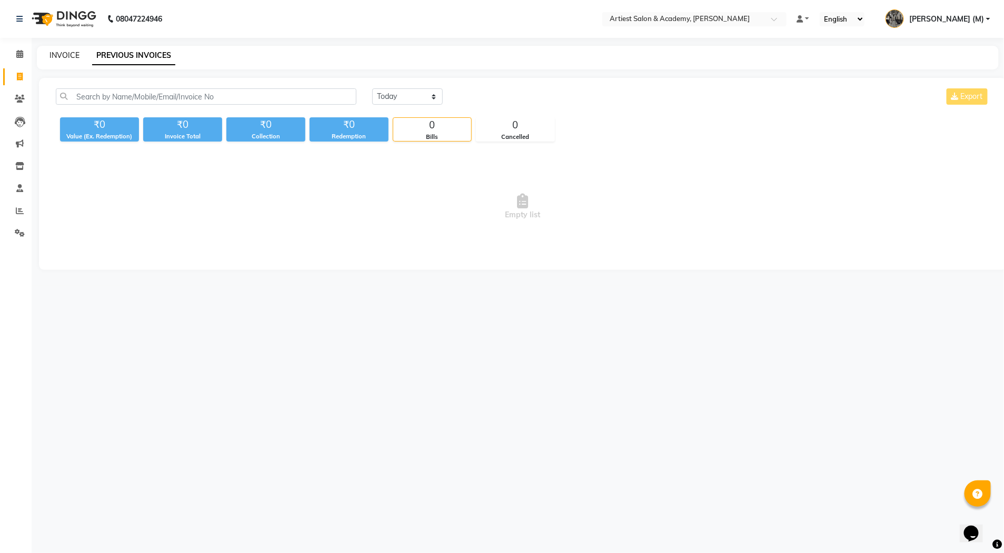
click at [68, 53] on link "INVOICE" at bounding box center [64, 55] width 30 height 9
select select "service"
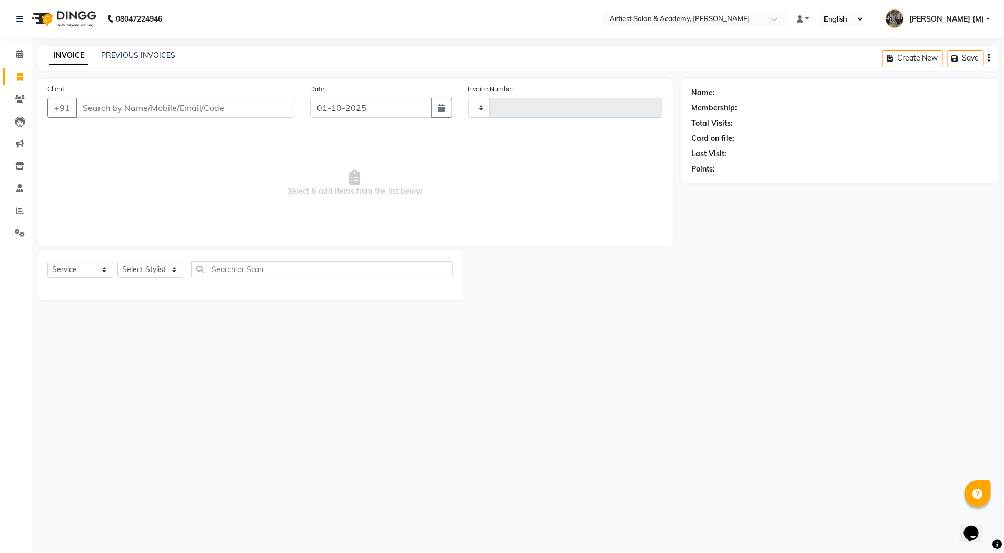
type input "3977"
select select "5123"
click at [138, 55] on link "PREVIOUS INVOICES" at bounding box center [138, 55] width 74 height 9
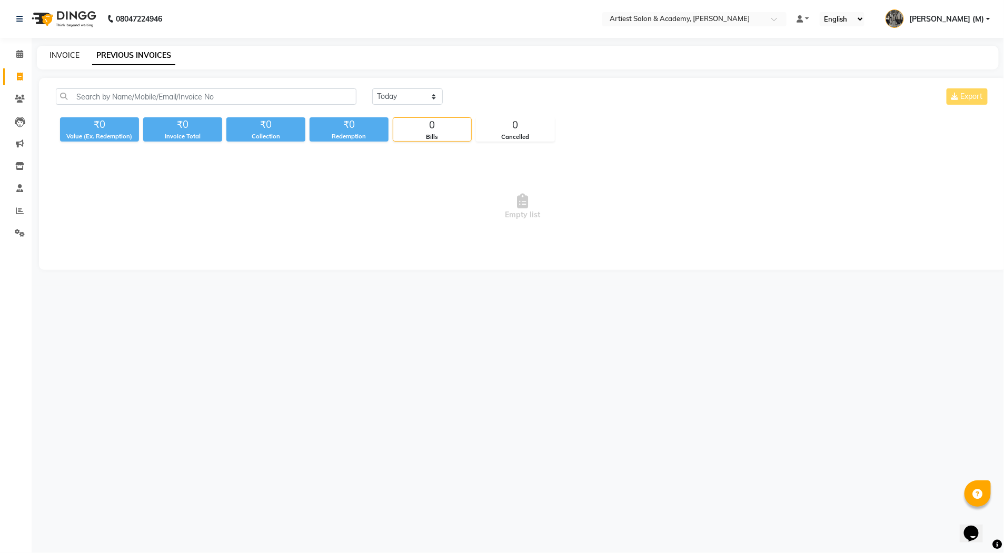
click at [69, 55] on link "INVOICE" at bounding box center [64, 55] width 30 height 9
select select "service"
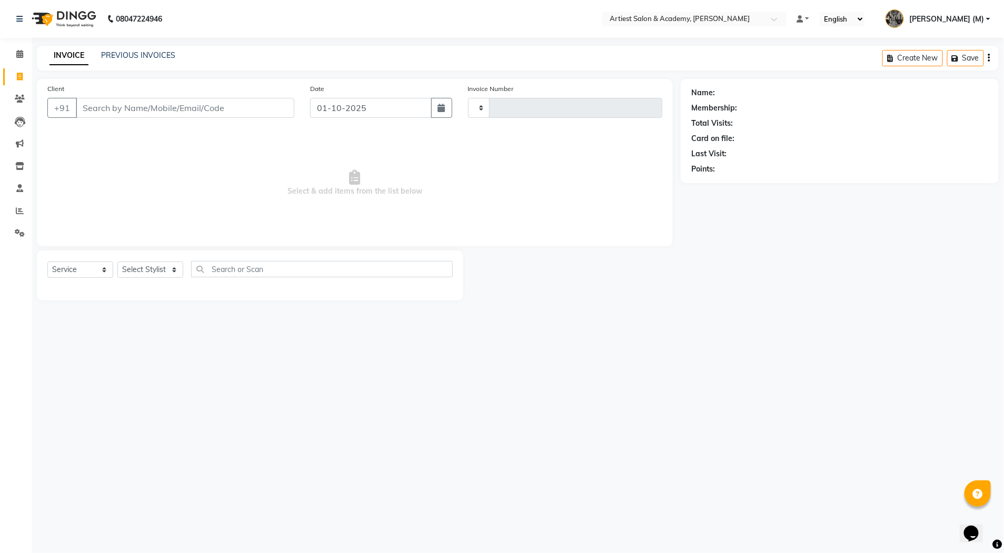
type input "3977"
select select "5123"
click at [125, 57] on link "PREVIOUS INVOICES" at bounding box center [138, 55] width 74 height 9
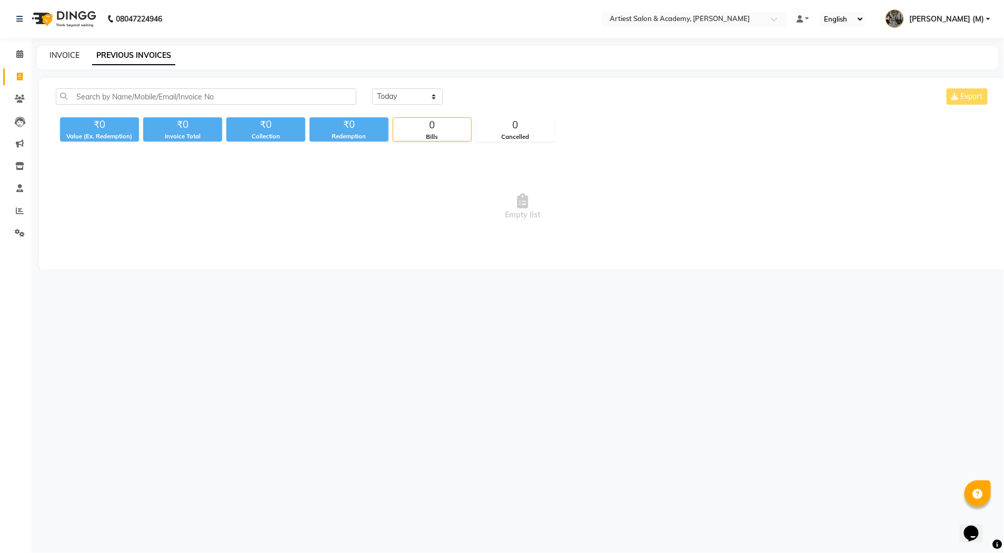
click at [62, 54] on link "INVOICE" at bounding box center [64, 55] width 30 height 9
select select "5123"
select select "service"
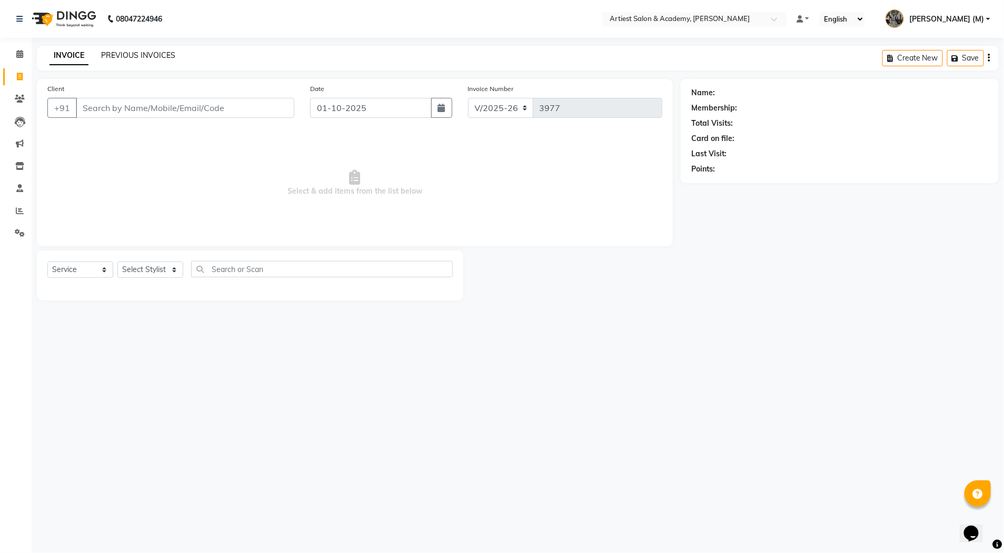
click at [128, 55] on link "PREVIOUS INVOICES" at bounding box center [138, 55] width 74 height 9
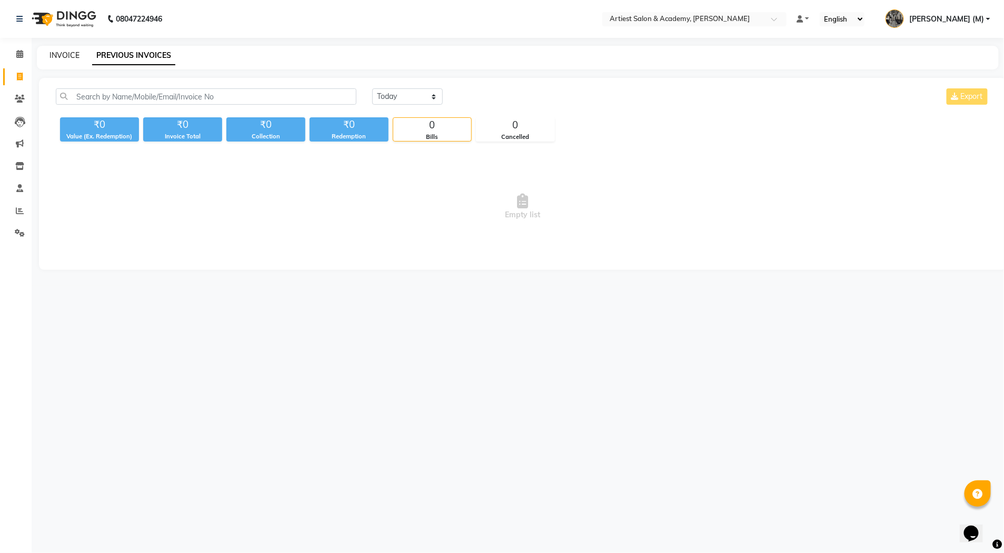
click at [57, 55] on link "INVOICE" at bounding box center [64, 55] width 30 height 9
select select "5123"
select select "service"
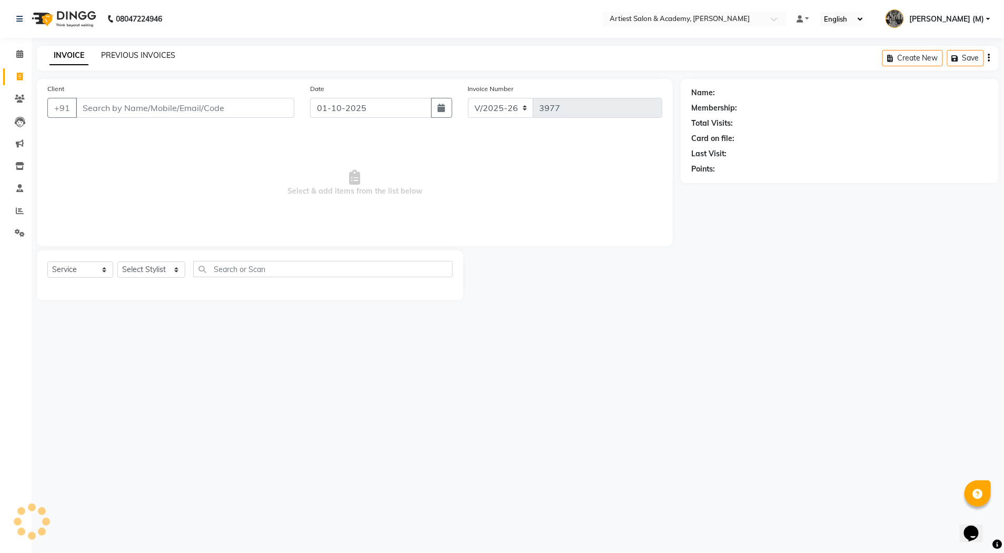
click at [141, 53] on link "PREVIOUS INVOICES" at bounding box center [138, 55] width 74 height 9
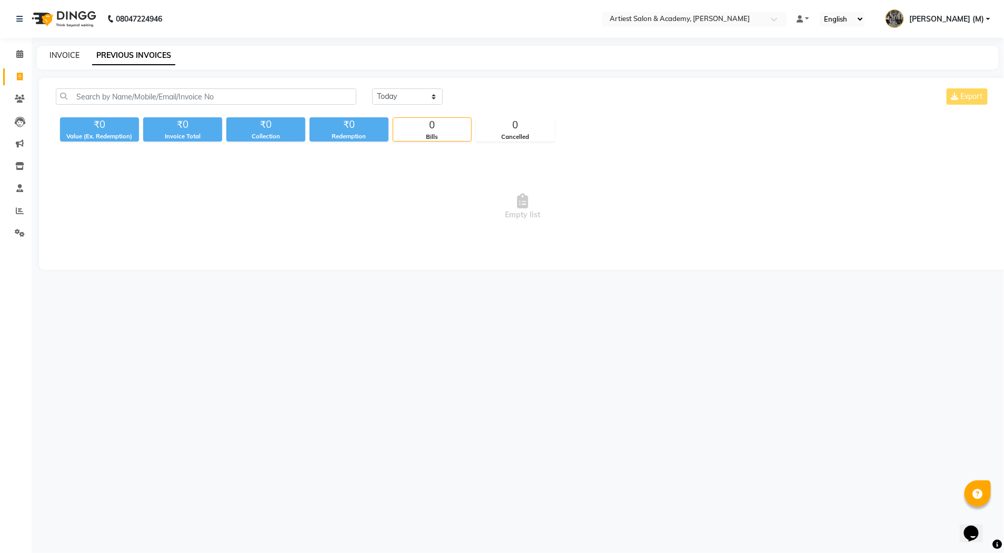
click at [63, 51] on link "INVOICE" at bounding box center [64, 55] width 30 height 9
select select "service"
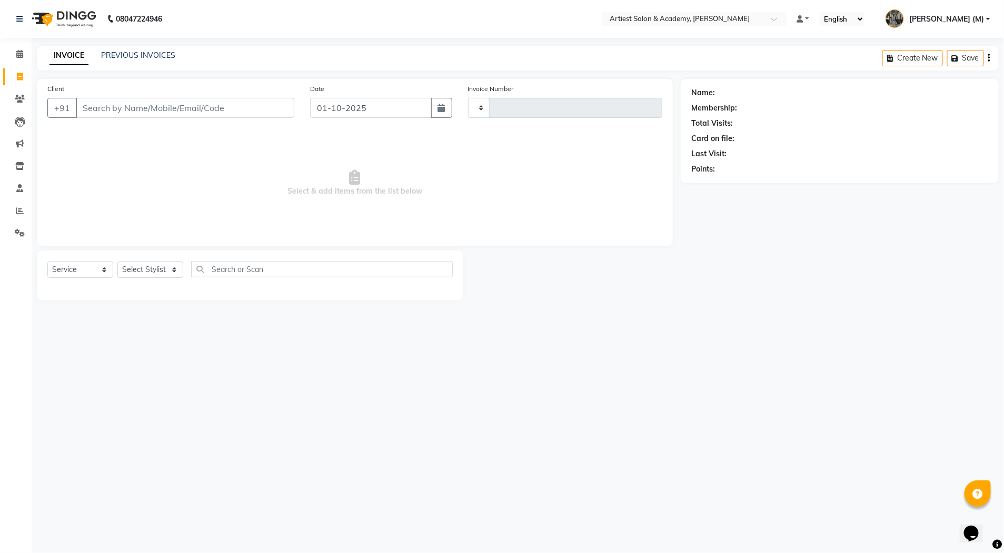
type input "3977"
select select "5123"
click at [132, 57] on link "PREVIOUS INVOICES" at bounding box center [138, 55] width 74 height 9
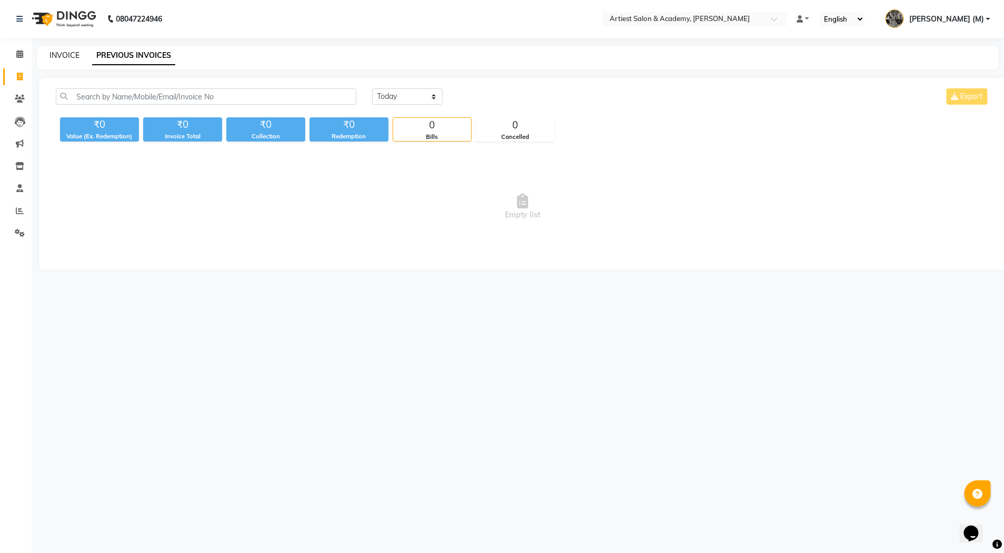
click at [66, 56] on link "INVOICE" at bounding box center [64, 55] width 30 height 9
select select "service"
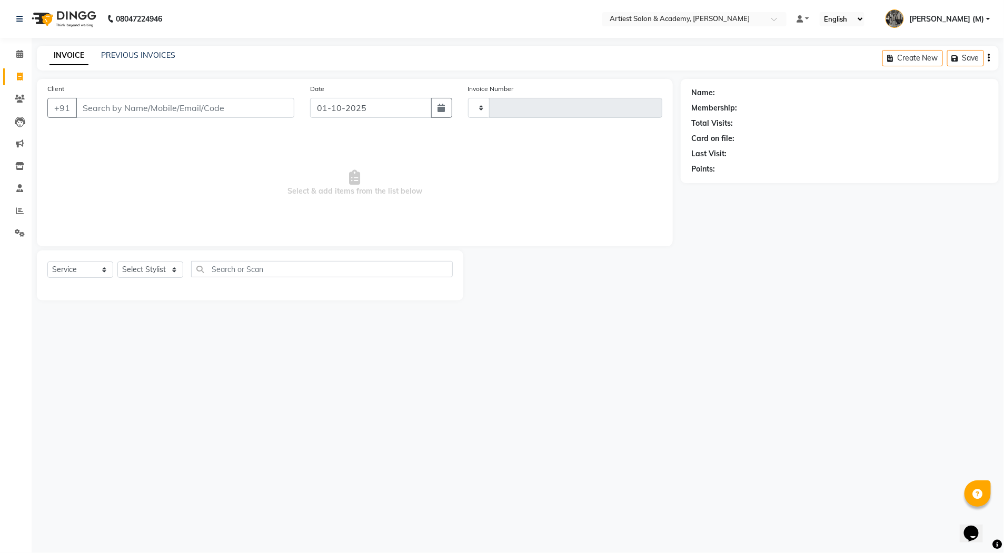
type input "3977"
select select "5123"
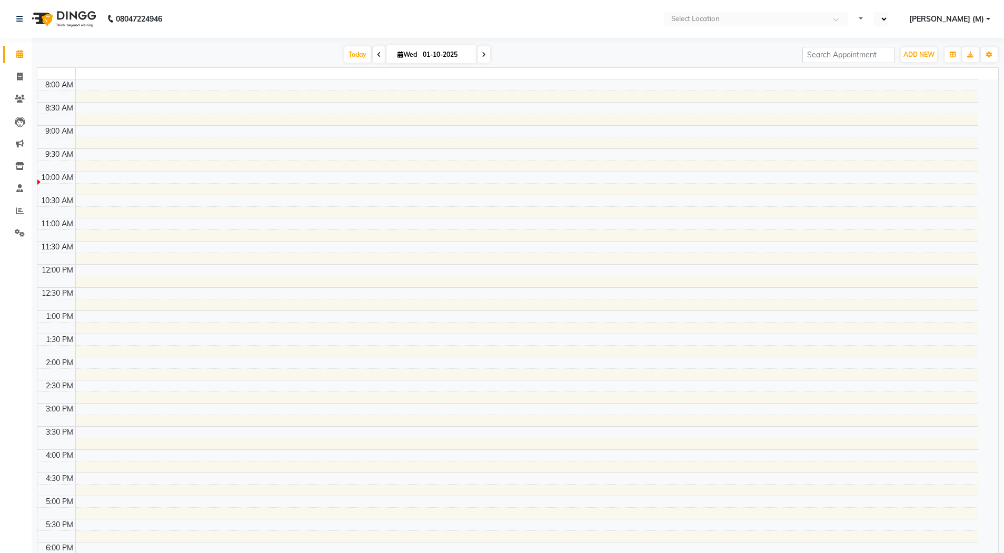
select select "en"
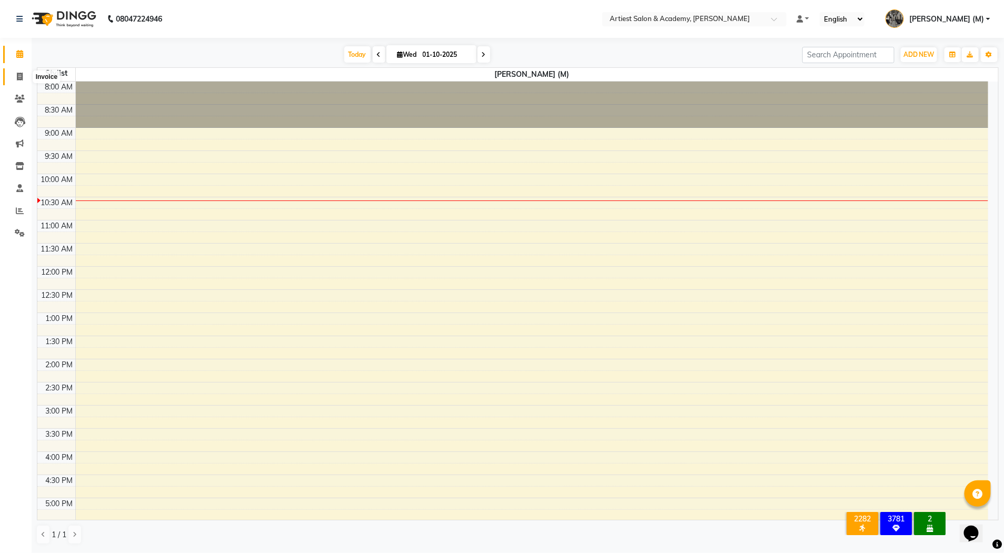
click at [20, 77] on icon at bounding box center [20, 77] width 6 height 8
select select "5123"
select select "service"
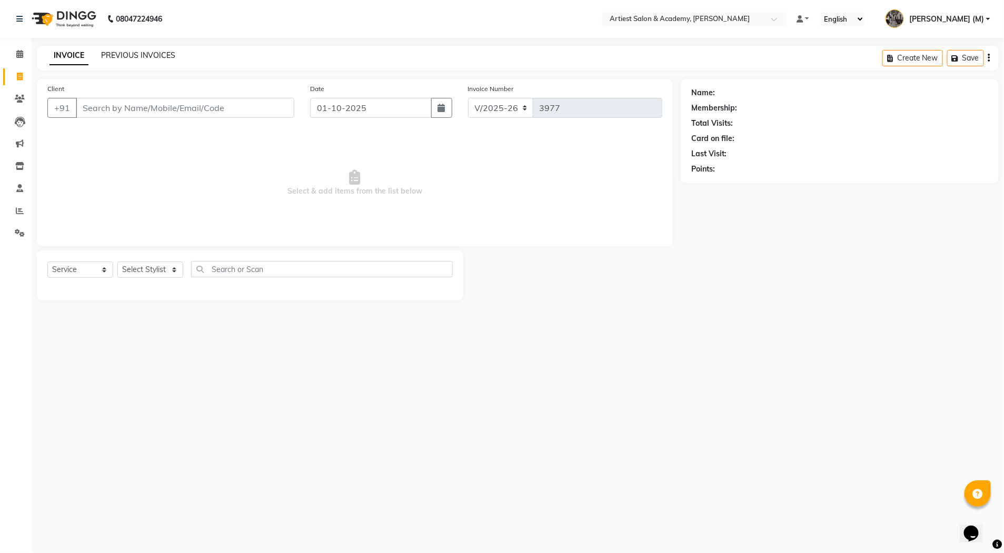
click at [161, 58] on div "PREVIOUS INVOICES" at bounding box center [138, 55] width 74 height 11
click at [154, 53] on link "PREVIOUS INVOICES" at bounding box center [138, 55] width 74 height 9
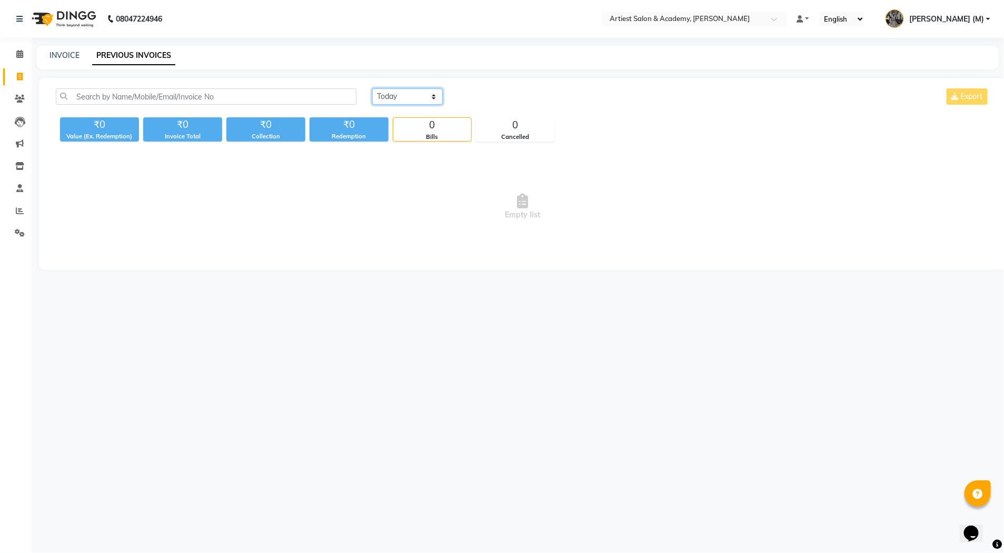
click at [432, 96] on select "Today Yesterday Custom Range" at bounding box center [407, 96] width 71 height 16
select select "yesterday"
click at [372, 88] on select "Today Yesterday Custom Range" at bounding box center [407, 96] width 71 height 16
click at [62, 55] on link "INVOICE" at bounding box center [64, 55] width 30 height 9
select select "service"
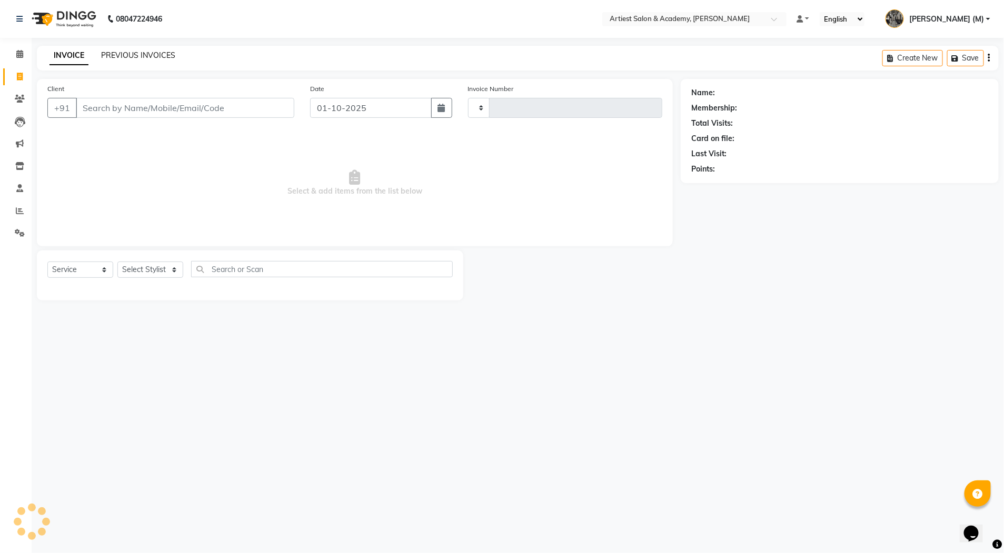
type input "3977"
select select "5123"
click at [138, 55] on link "PREVIOUS INVOICES" at bounding box center [138, 55] width 74 height 9
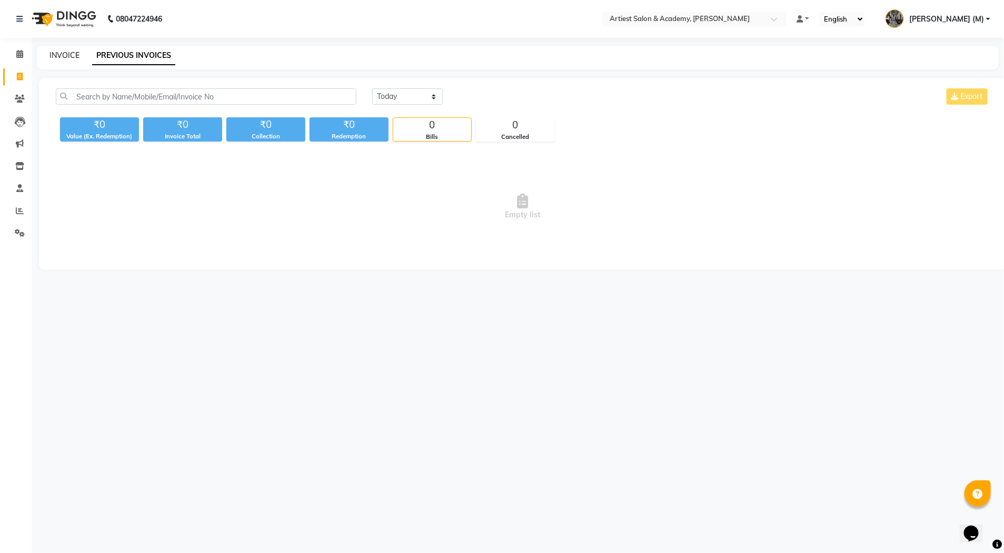
click at [66, 54] on link "INVOICE" at bounding box center [64, 55] width 30 height 9
select select "service"
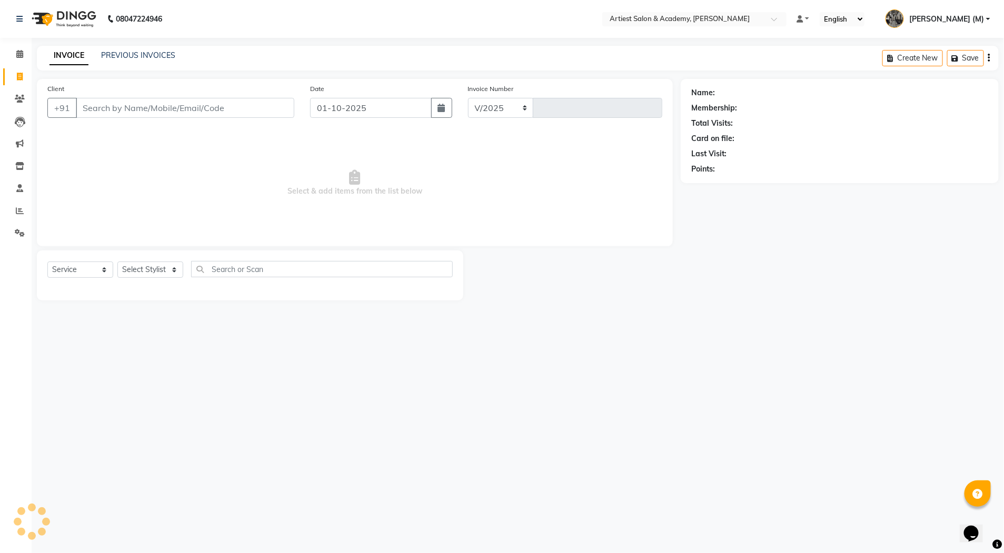
select select "5123"
type input "3977"
click at [129, 54] on link "PREVIOUS INVOICES" at bounding box center [138, 55] width 74 height 9
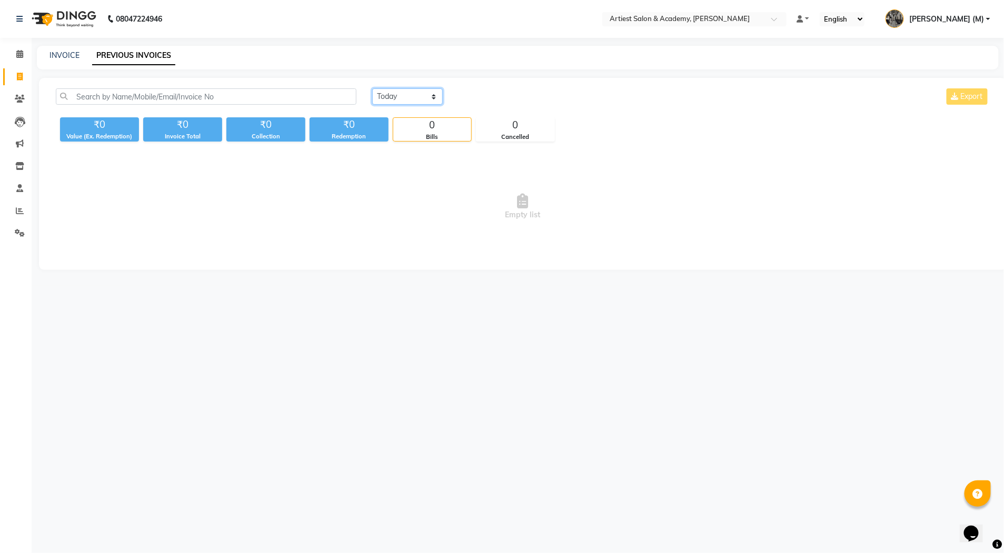
click at [434, 96] on select "Today Yesterday Custom Range" at bounding box center [407, 96] width 71 height 16
select select "yesterday"
click at [372, 88] on select "Today Yesterday Custom Range" at bounding box center [407, 96] width 71 height 16
click at [808, 19] on link at bounding box center [803, 19] width 13 height 11
click at [833, 36] on span "Default Panel" at bounding box center [844, 37] width 43 height 8
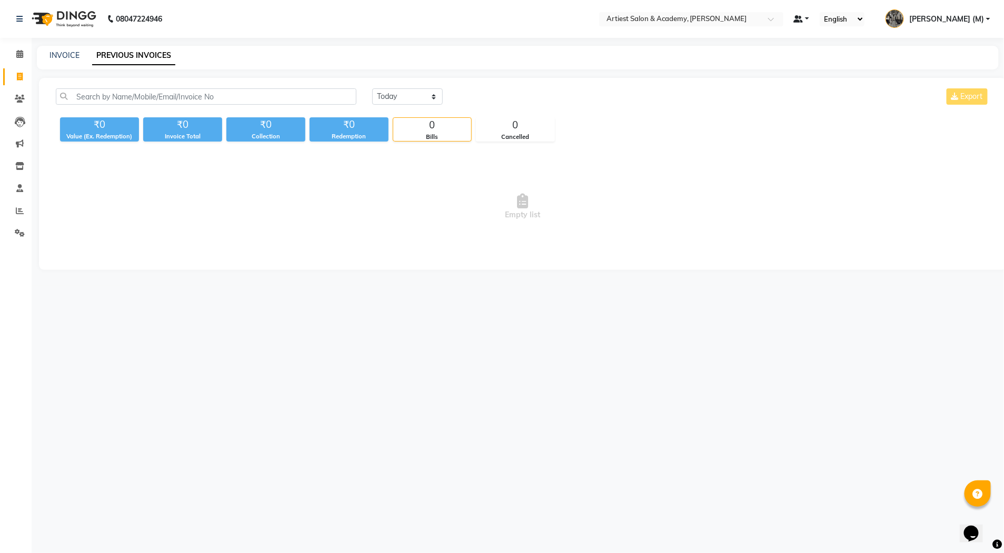
click at [809, 18] on link at bounding box center [802, 19] width 16 height 11
click at [823, 53] on span "My Panel" at bounding box center [831, 51] width 29 height 8
click at [62, 54] on link "INVOICE" at bounding box center [64, 55] width 30 height 9
select select "service"
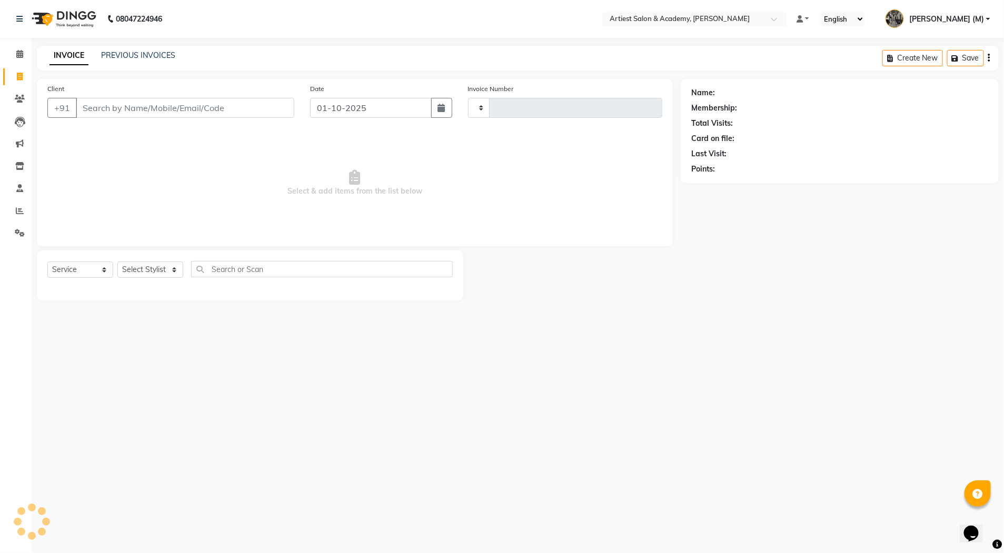
type input "3977"
select select "5123"
click at [136, 56] on link "PREVIOUS INVOICES" at bounding box center [138, 55] width 74 height 9
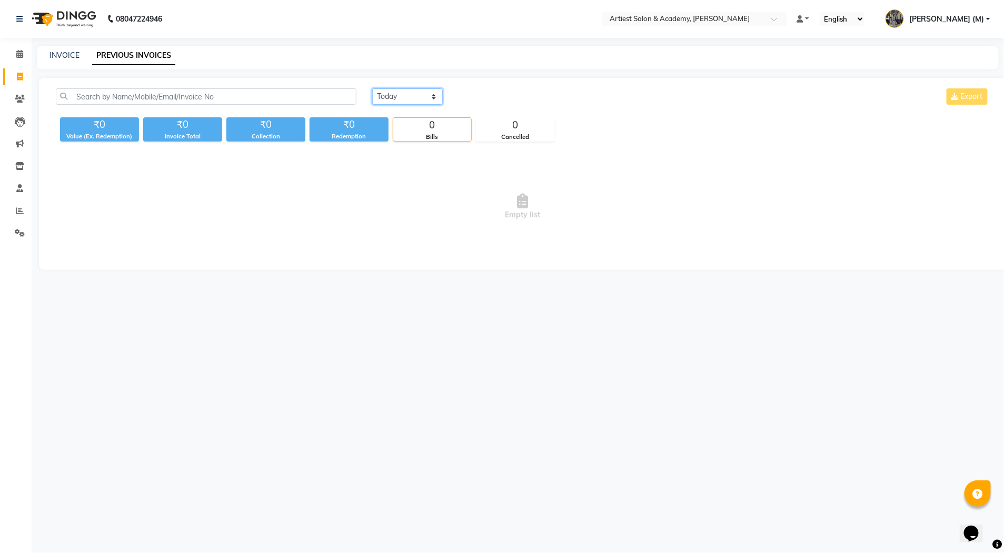
click at [432, 95] on select "[DATE] [DATE] Custom Range" at bounding box center [407, 96] width 71 height 16
click at [372, 88] on select "[DATE] [DATE] Custom Range" at bounding box center [407, 96] width 71 height 16
click at [435, 94] on select "[DATE] [DATE] Custom Range" at bounding box center [407, 96] width 71 height 16
select select "range"
click at [372, 88] on select "[DATE] [DATE] Custom Range" at bounding box center [407, 96] width 71 height 16
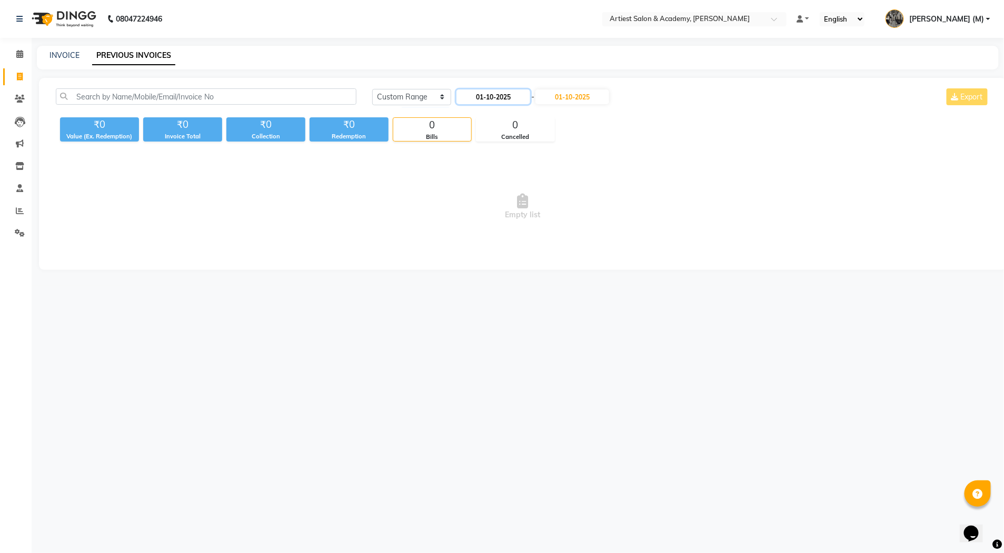
click at [504, 96] on input "01-10-2025" at bounding box center [493, 96] width 74 height 15
select select "10"
select select "2025"
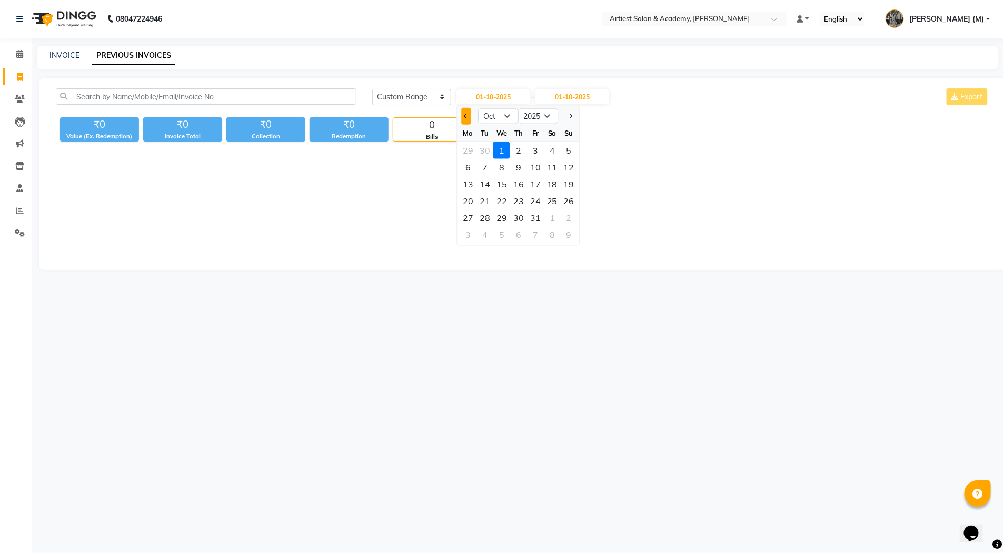
click at [466, 116] on span "Previous month" at bounding box center [466, 116] width 4 height 4
select select "9"
click at [486, 215] on div "30" at bounding box center [484, 217] width 17 height 17
type input "30-09-2025"
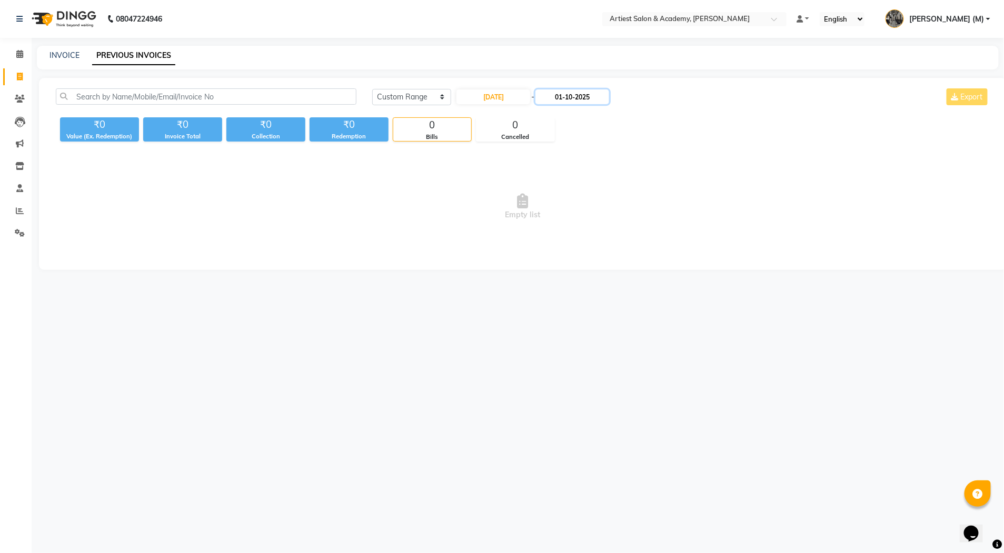
click at [577, 96] on input "01-10-2025" at bounding box center [572, 96] width 74 height 15
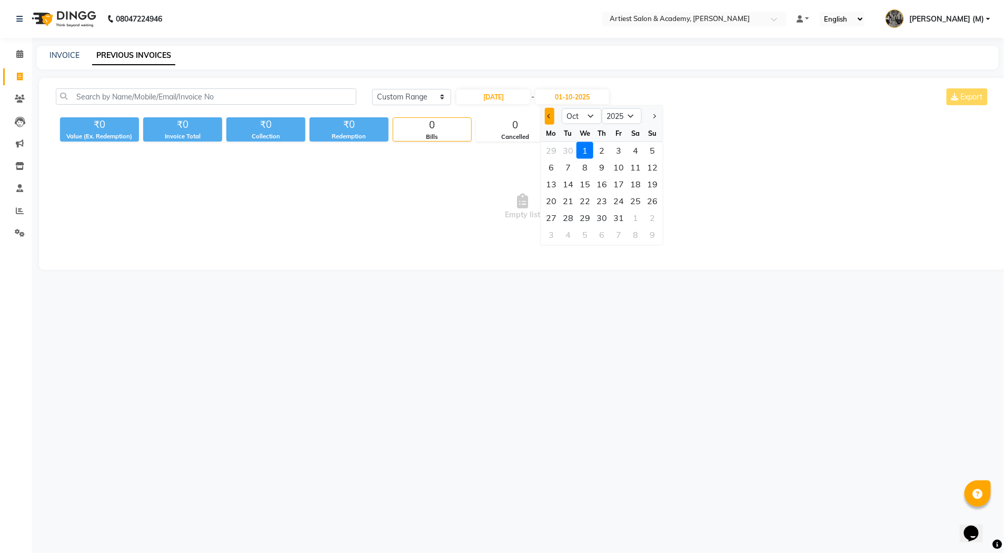
click at [550, 113] on button "Previous month" at bounding box center [549, 116] width 9 height 17
select select "9"
click at [572, 216] on div "30" at bounding box center [567, 217] width 17 height 17
type input "30-09-2025"
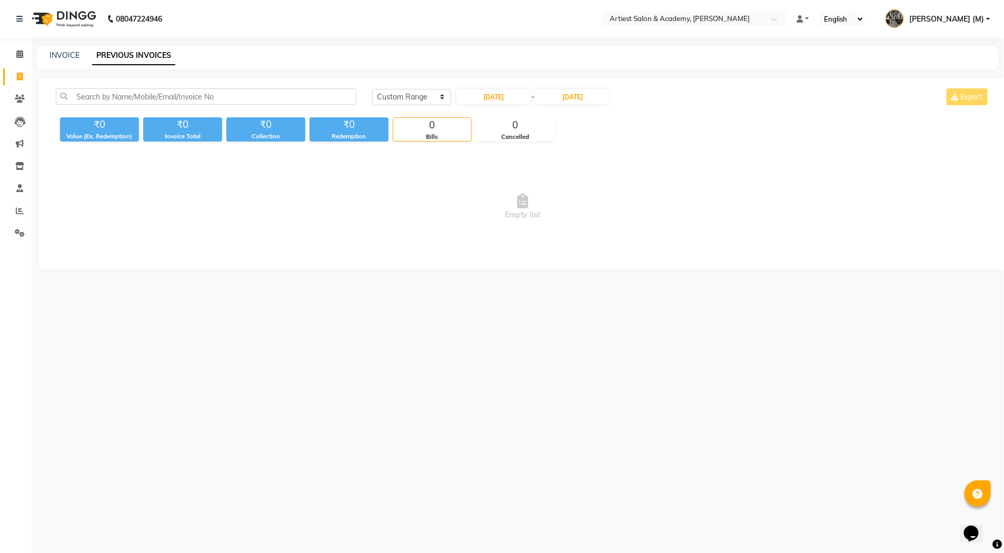
click at [633, 163] on span "Empty list" at bounding box center [523, 206] width 934 height 105
click at [781, 17] on span at bounding box center [777, 22] width 13 height 11
click at [809, 16] on link at bounding box center [803, 19] width 13 height 11
click at [826, 35] on link "Default Panel" at bounding box center [838, 38] width 83 height 15
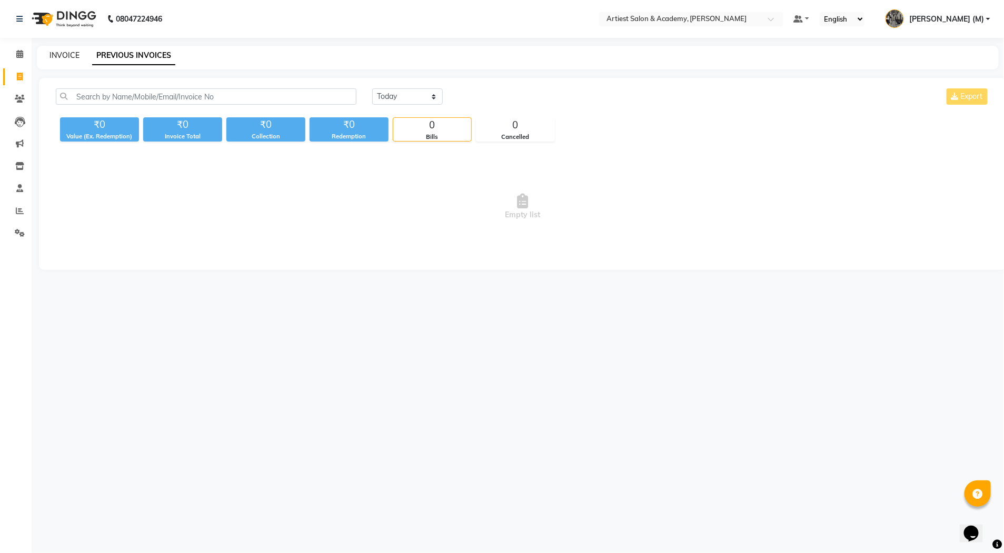
click at [63, 55] on link "INVOICE" at bounding box center [64, 55] width 30 height 9
select select "service"
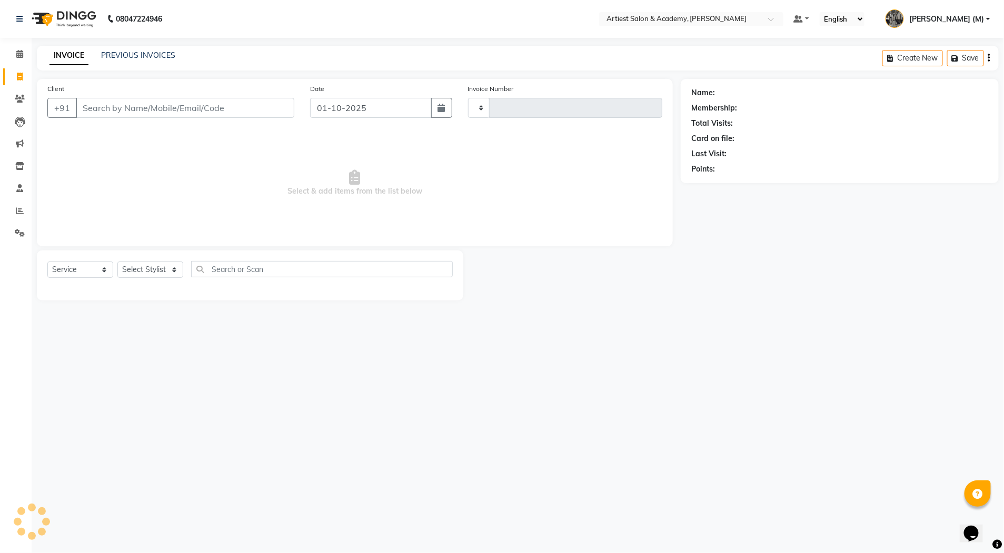
type input "3977"
select select "5123"
click at [142, 51] on link "PREVIOUS INVOICES" at bounding box center [138, 55] width 74 height 9
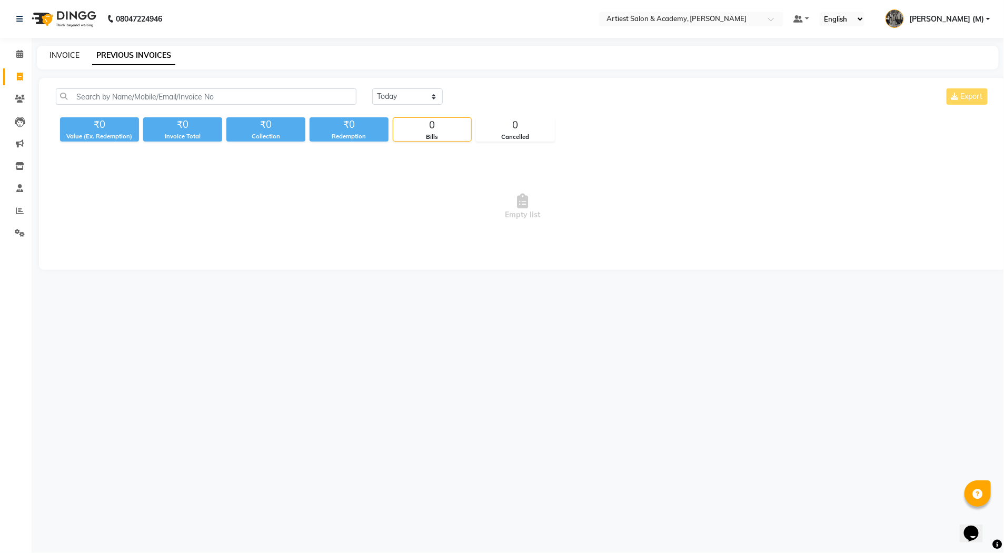
click at [63, 53] on link "INVOICE" at bounding box center [64, 55] width 30 height 9
select select "service"
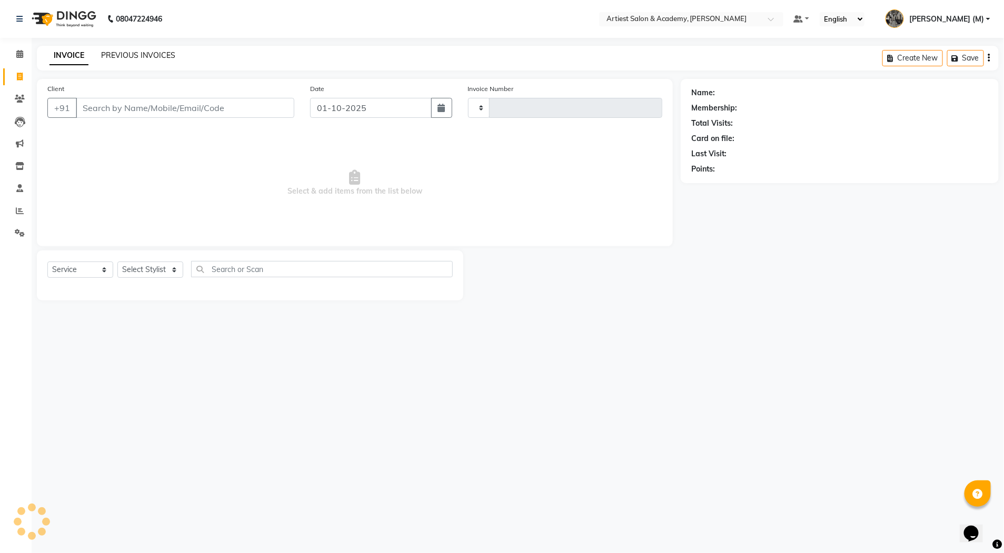
type input "3977"
select select "5123"
click at [119, 56] on link "PREVIOUS INVOICES" at bounding box center [138, 55] width 74 height 9
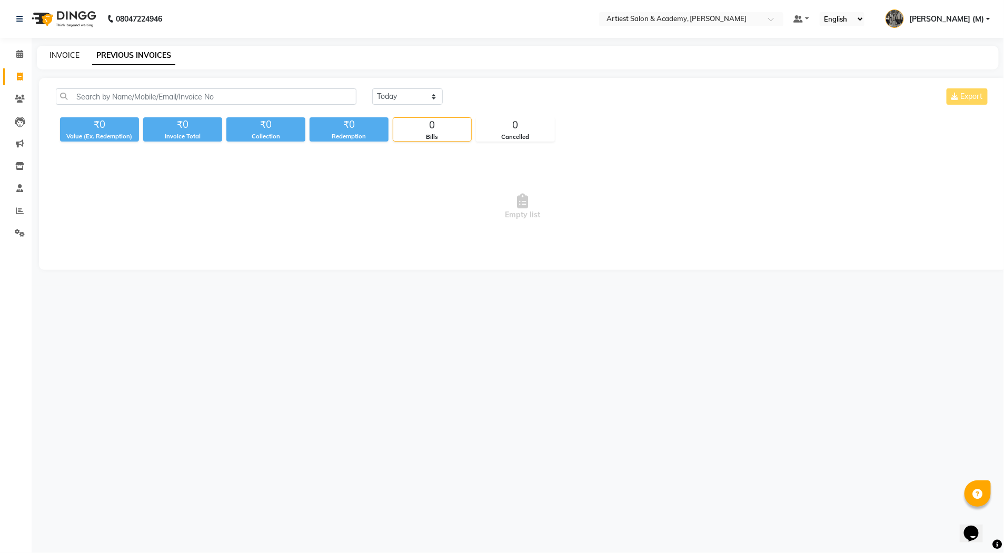
click at [60, 55] on link "INVOICE" at bounding box center [64, 55] width 30 height 9
select select "5123"
select select "service"
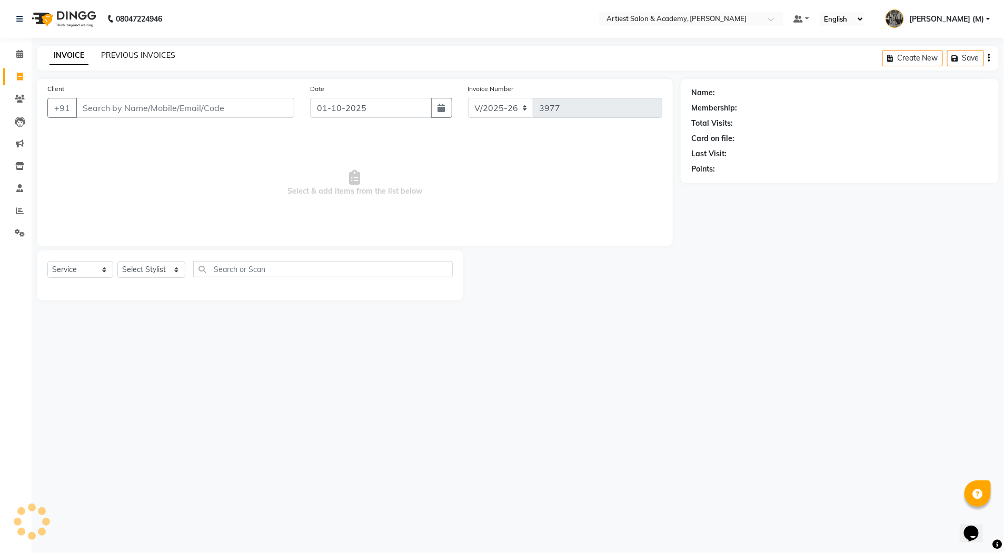
click at [138, 59] on link "PREVIOUS INVOICES" at bounding box center [138, 55] width 74 height 9
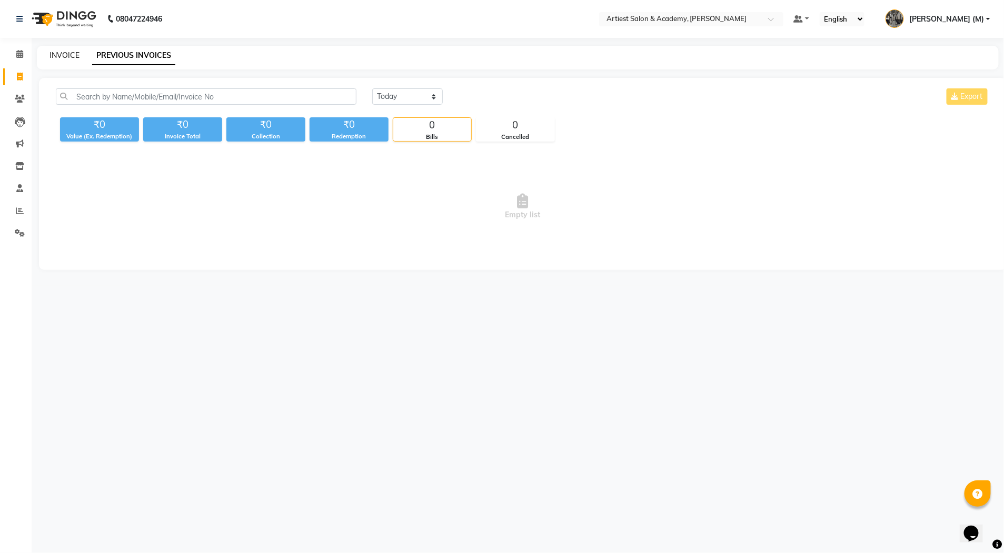
click at [69, 51] on link "INVOICE" at bounding box center [64, 55] width 30 height 9
select select "5123"
select select "service"
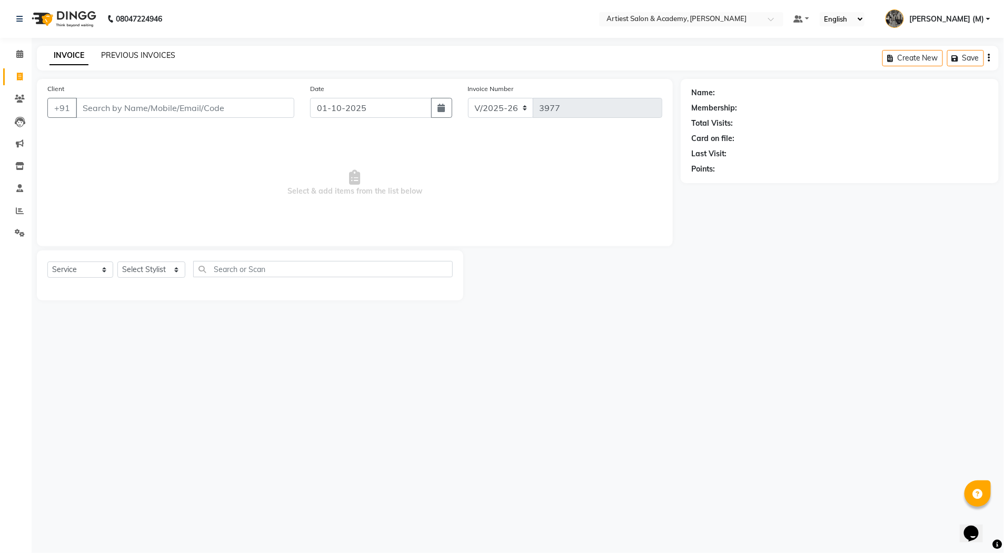
click at [130, 55] on link "PREVIOUS INVOICES" at bounding box center [138, 55] width 74 height 9
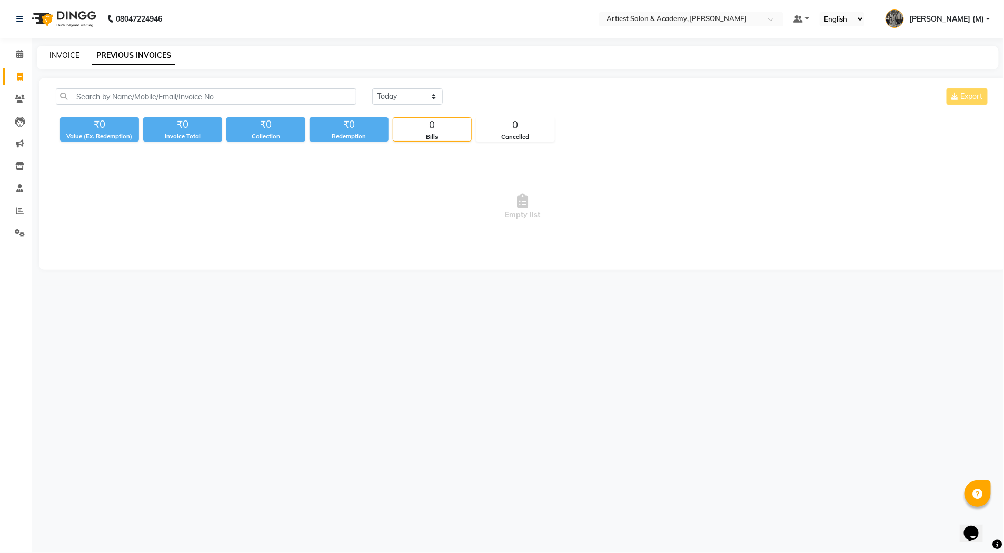
click at [70, 54] on link "INVOICE" at bounding box center [64, 55] width 30 height 9
select select "5123"
select select "service"
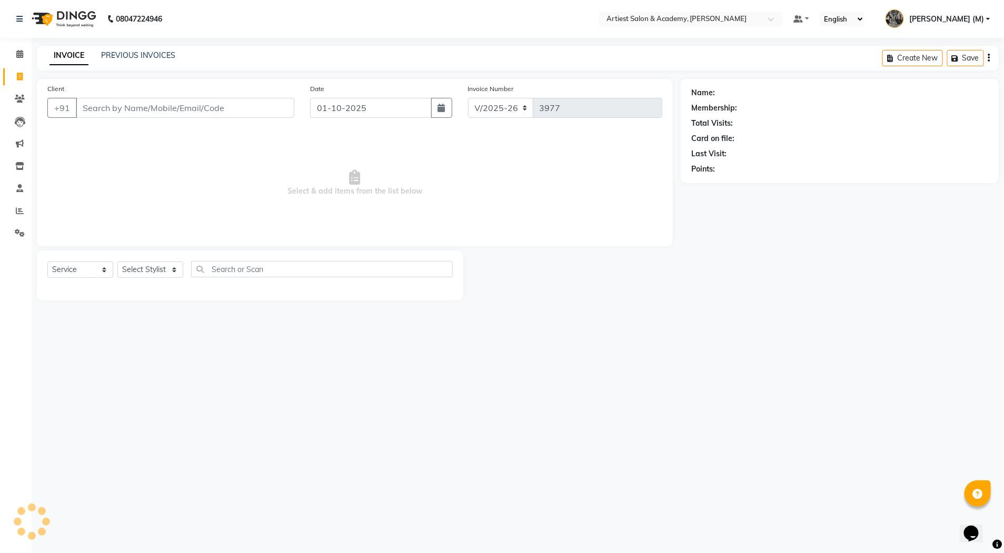
click at [127, 60] on div "PREVIOUS INVOICES" at bounding box center [138, 55] width 74 height 11
click at [68, 53] on link "INVOICE" at bounding box center [68, 55] width 39 height 19
click at [135, 54] on link "PREVIOUS INVOICES" at bounding box center [138, 55] width 74 height 9
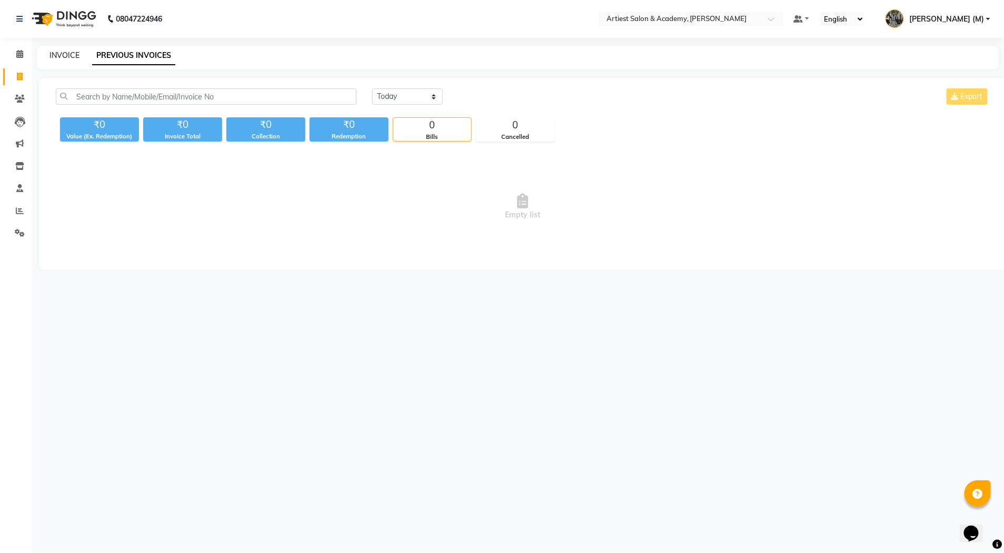
click at [51, 55] on link "INVOICE" at bounding box center [64, 55] width 30 height 9
select select "5123"
select select "service"
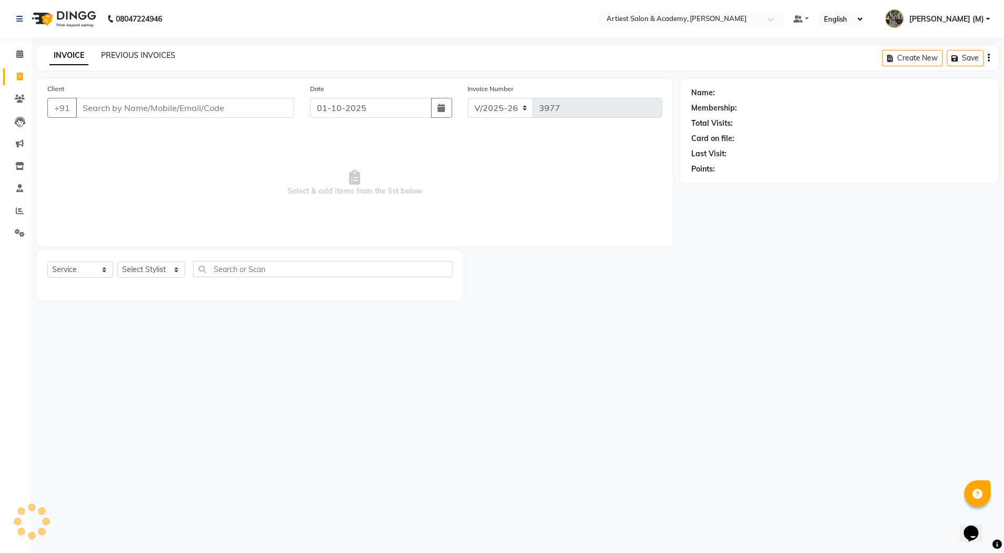
click at [118, 54] on link "PREVIOUS INVOICES" at bounding box center [138, 55] width 74 height 9
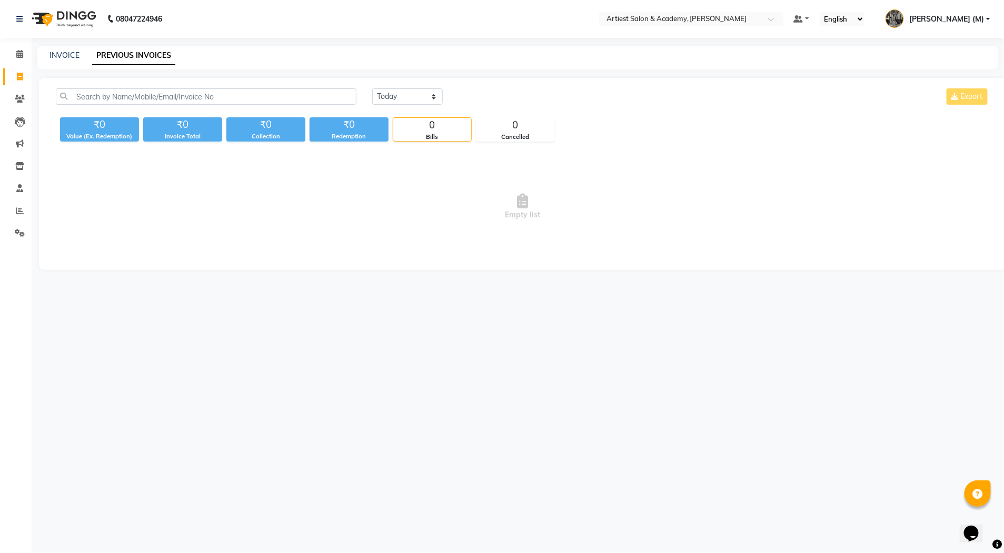
click at [53, 50] on div "INVOICE" at bounding box center [64, 55] width 30 height 11
click at [75, 54] on link "INVOICE" at bounding box center [64, 55] width 30 height 9
select select "5123"
select select "service"
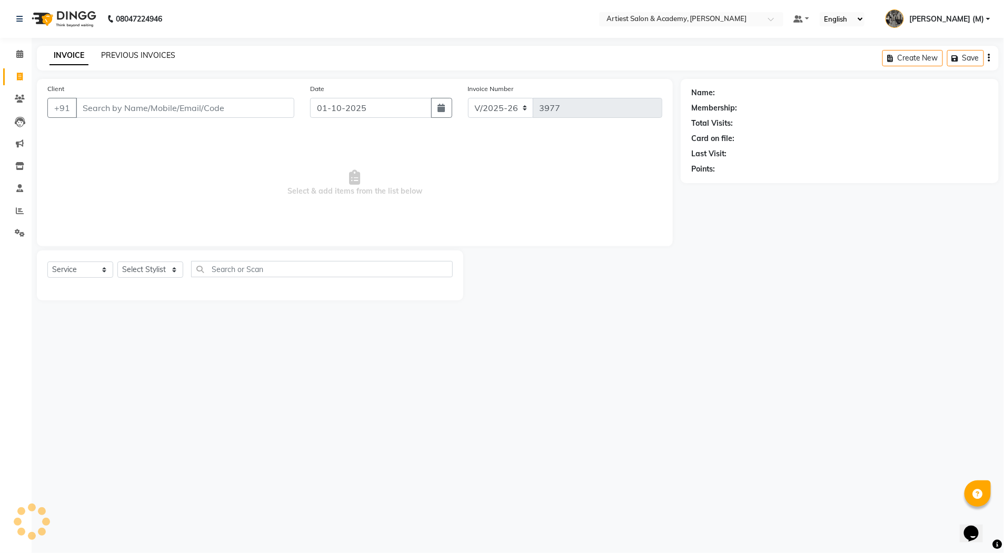
click at [116, 53] on link "PREVIOUS INVOICES" at bounding box center [138, 55] width 74 height 9
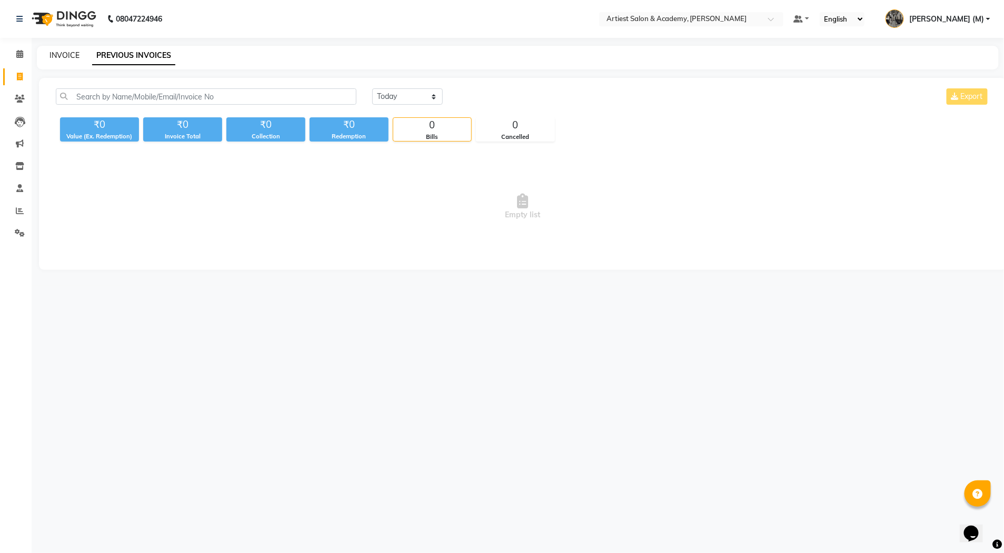
click at [64, 53] on link "INVOICE" at bounding box center [64, 55] width 30 height 9
select select "5123"
select select "service"
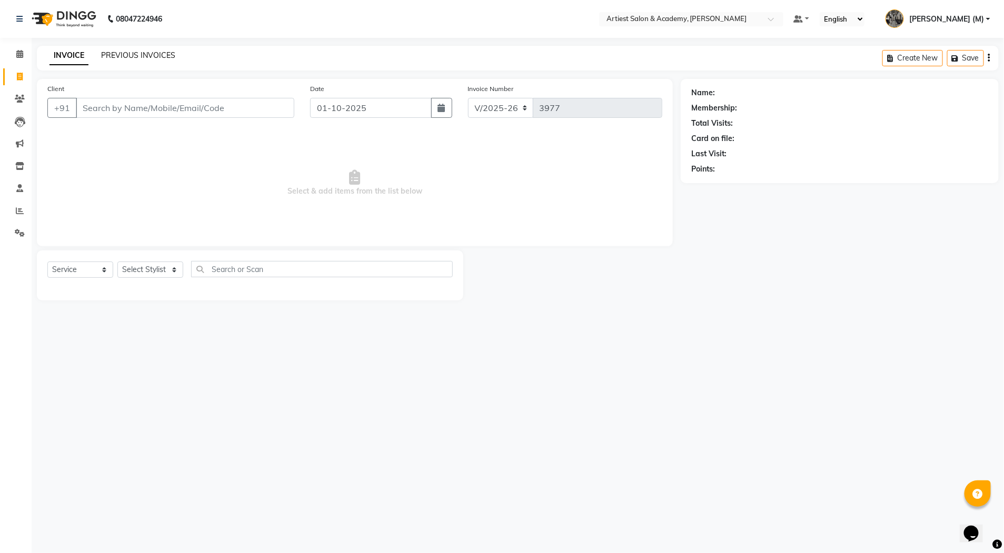
click at [112, 54] on link "PREVIOUS INVOICES" at bounding box center [138, 55] width 74 height 9
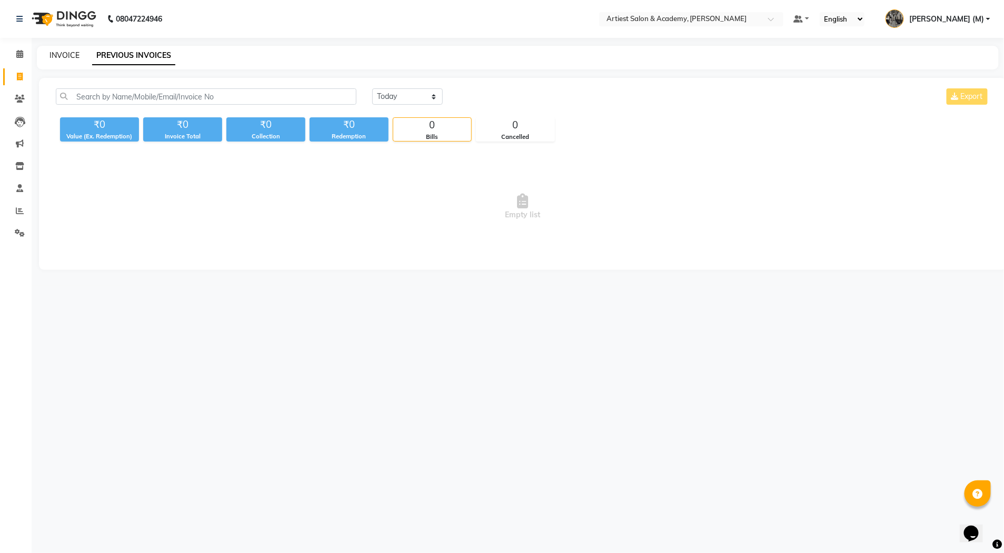
click at [69, 54] on link "INVOICE" at bounding box center [64, 55] width 30 height 9
select select "service"
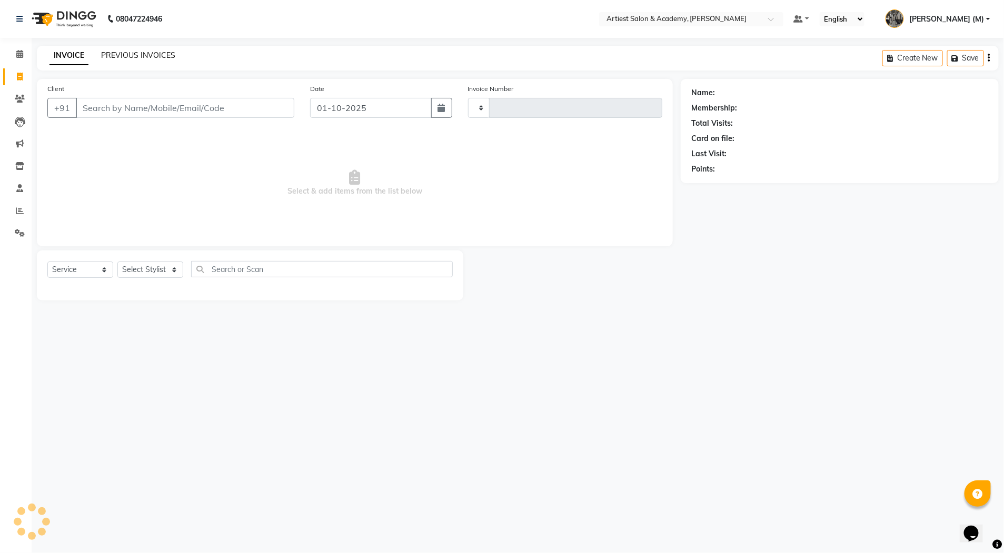
type input "3977"
select select "5123"
click at [121, 55] on link "PREVIOUS INVOICES" at bounding box center [138, 55] width 74 height 9
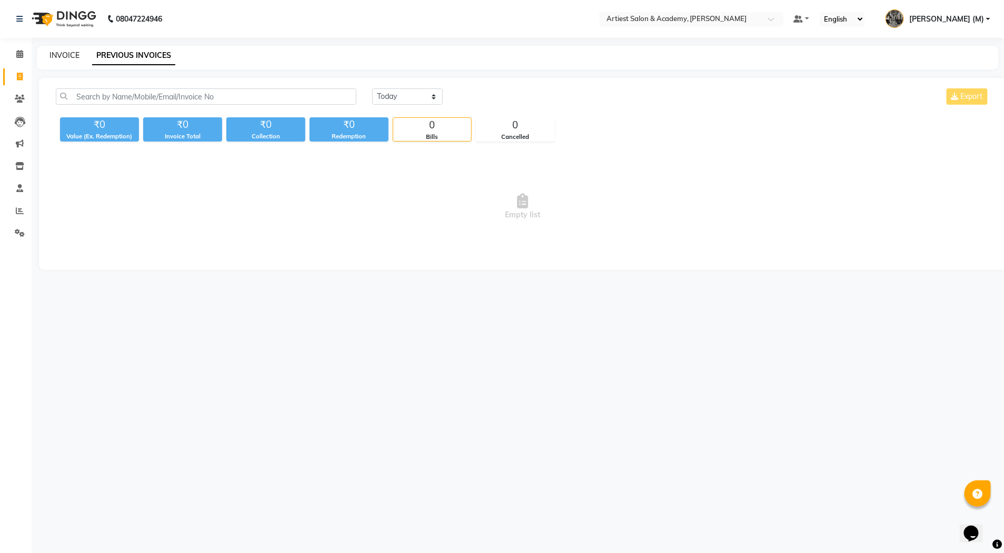
click at [69, 55] on link "INVOICE" at bounding box center [64, 55] width 30 height 9
select select "5123"
select select "service"
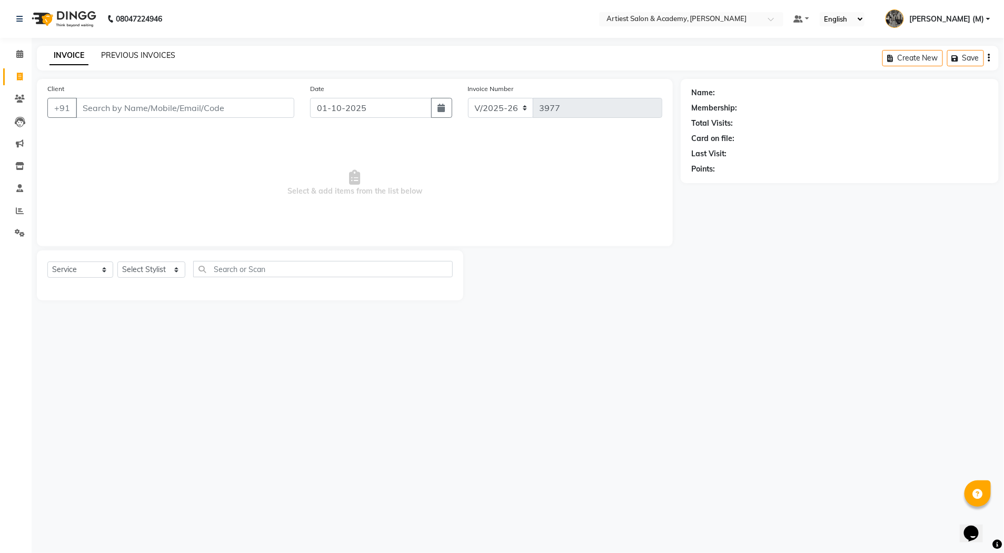
click at [154, 54] on link "PREVIOUS INVOICES" at bounding box center [138, 55] width 74 height 9
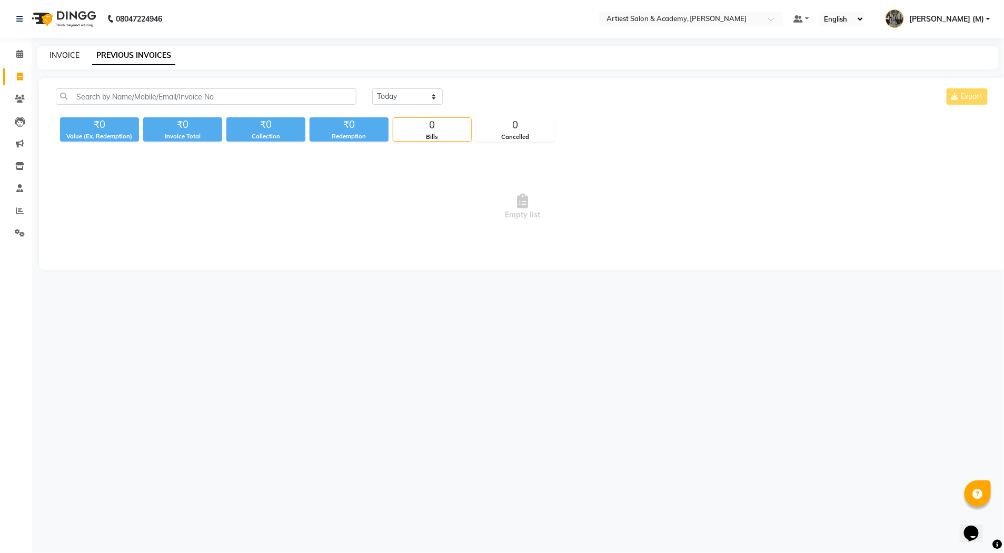
click at [67, 56] on link "INVOICE" at bounding box center [64, 55] width 30 height 9
select select "service"
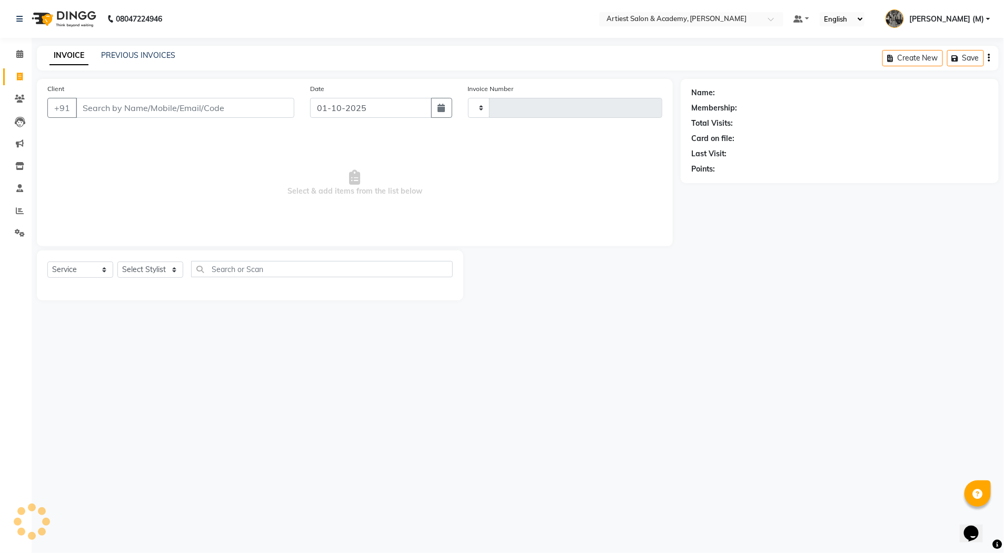
type input "3977"
select select "5123"
click at [142, 55] on link "PREVIOUS INVOICES" at bounding box center [138, 55] width 74 height 9
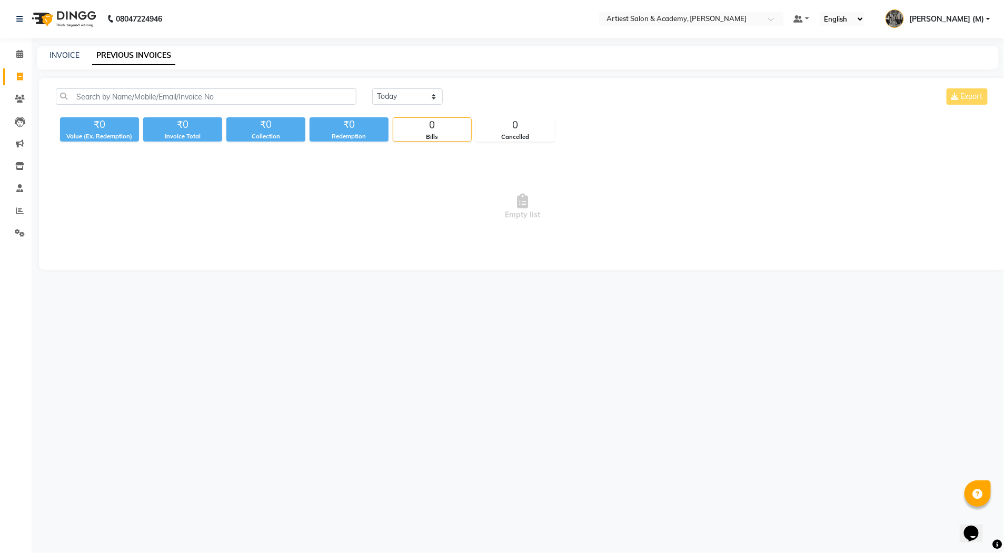
click at [988, 20] on link "[PERSON_NAME] (M)" at bounding box center [937, 19] width 105 height 17
click at [933, 78] on link "Sign out" at bounding box center [936, 75] width 96 height 16
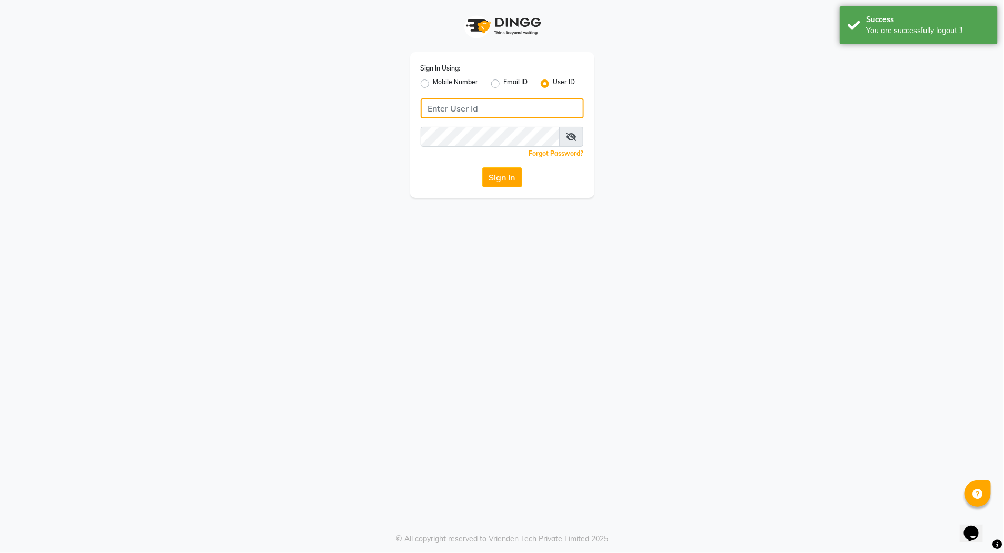
click at [462, 104] on input "Username" at bounding box center [501, 108] width 163 height 20
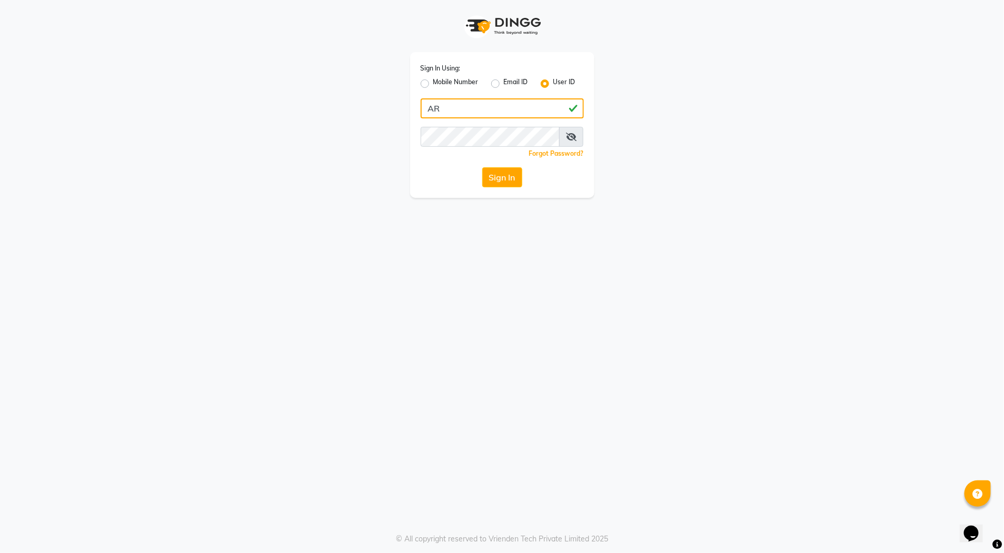
type input "A"
type input "artiestsalon"
click at [510, 178] on button "Sign In" at bounding box center [502, 177] width 40 height 20
